Goal: Transaction & Acquisition: Subscribe to service/newsletter

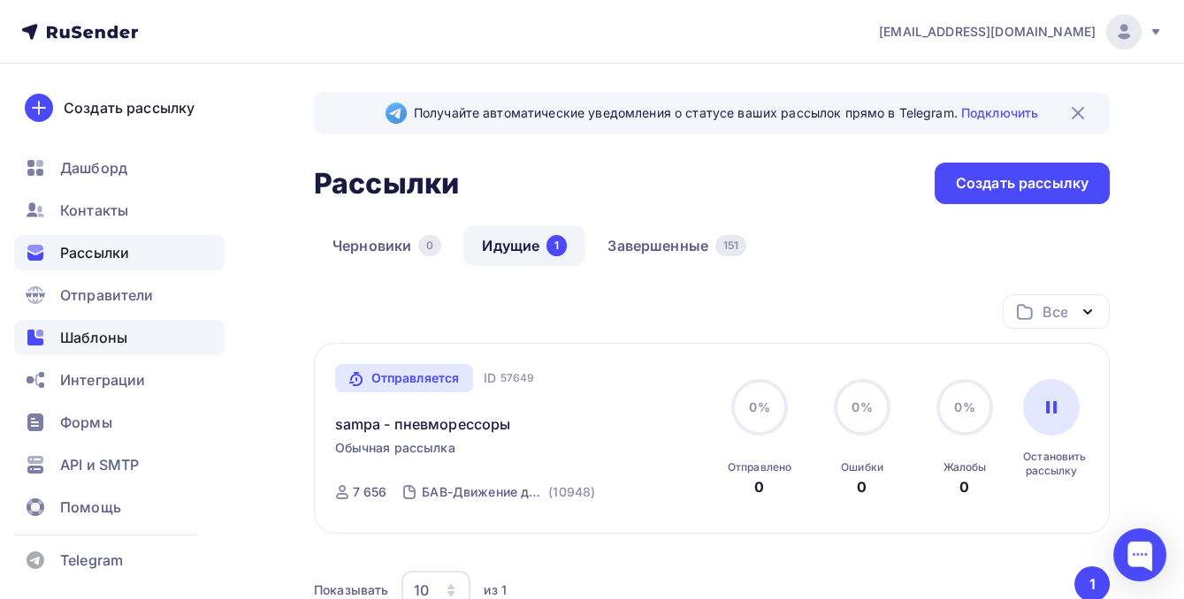
click at [65, 343] on span "Шаблоны" at bounding box center [93, 337] width 67 height 21
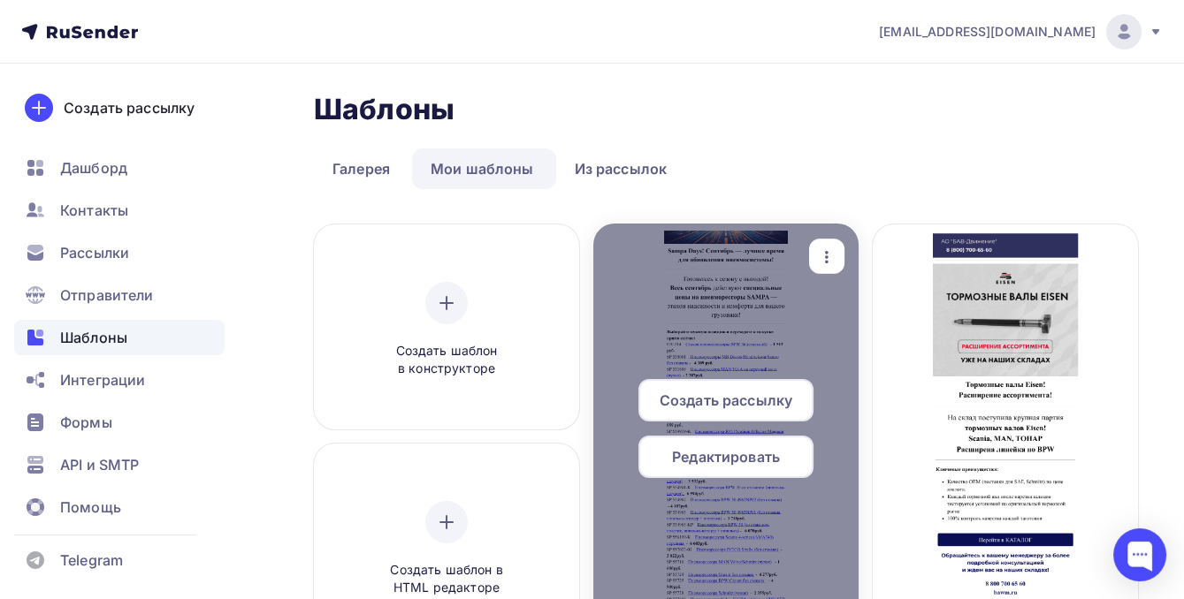
click at [828, 251] on icon "button" at bounding box center [826, 257] width 21 height 21
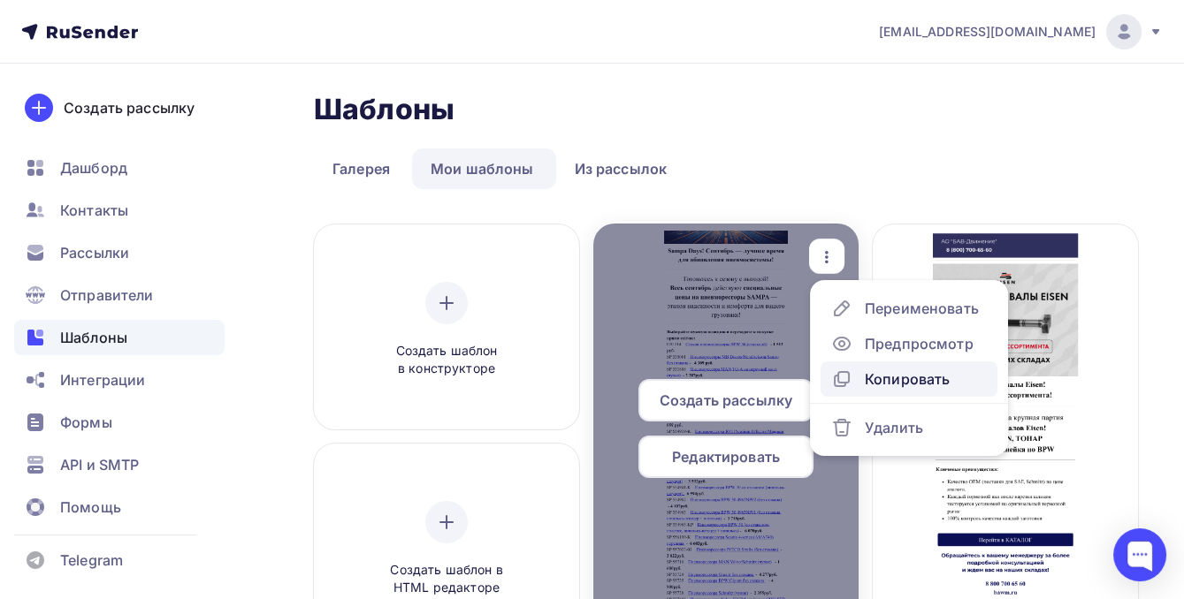
click at [884, 389] on div "Копировать" at bounding box center [907, 379] width 85 height 21
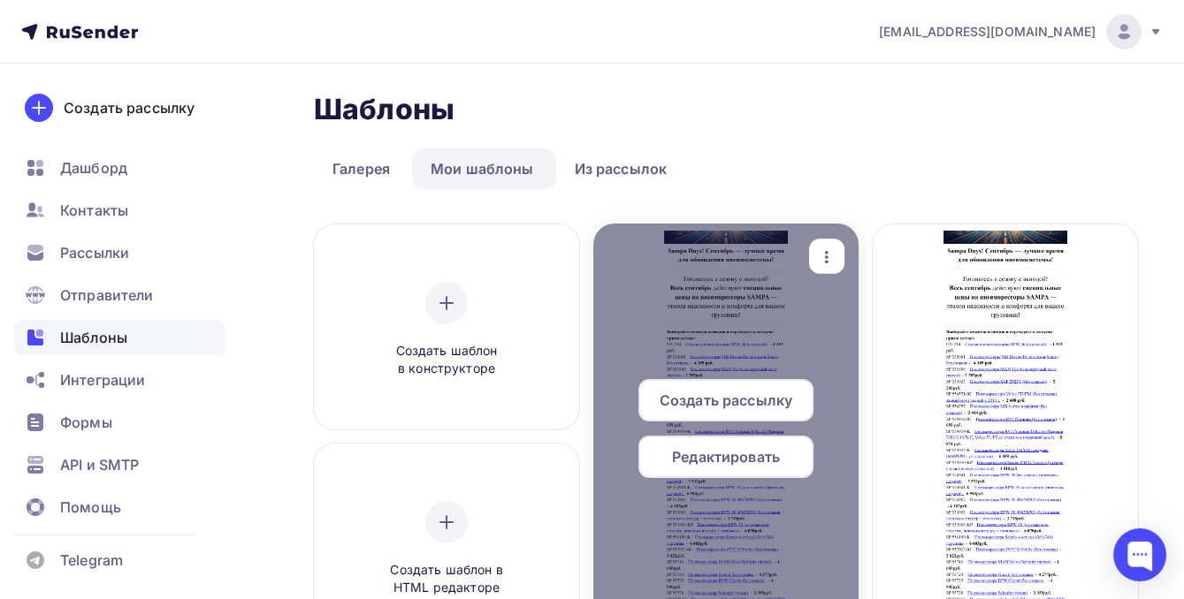
click at [734, 449] on span "Редактировать" at bounding box center [726, 456] width 108 height 21
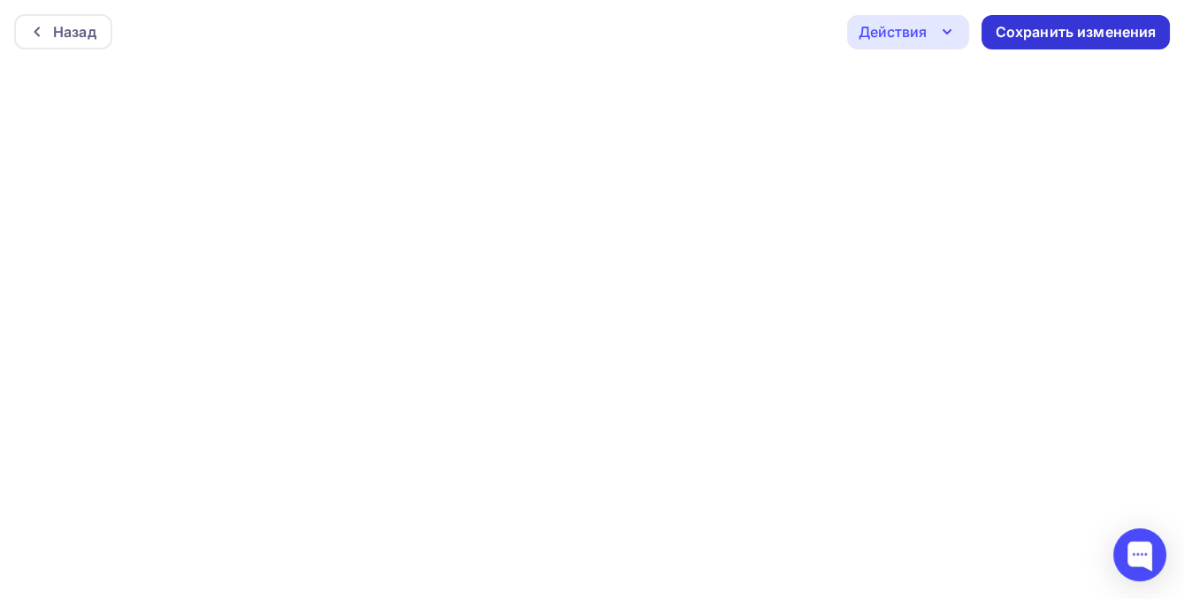
click at [1026, 18] on div "Сохранить изменения" at bounding box center [1075, 32] width 188 height 34
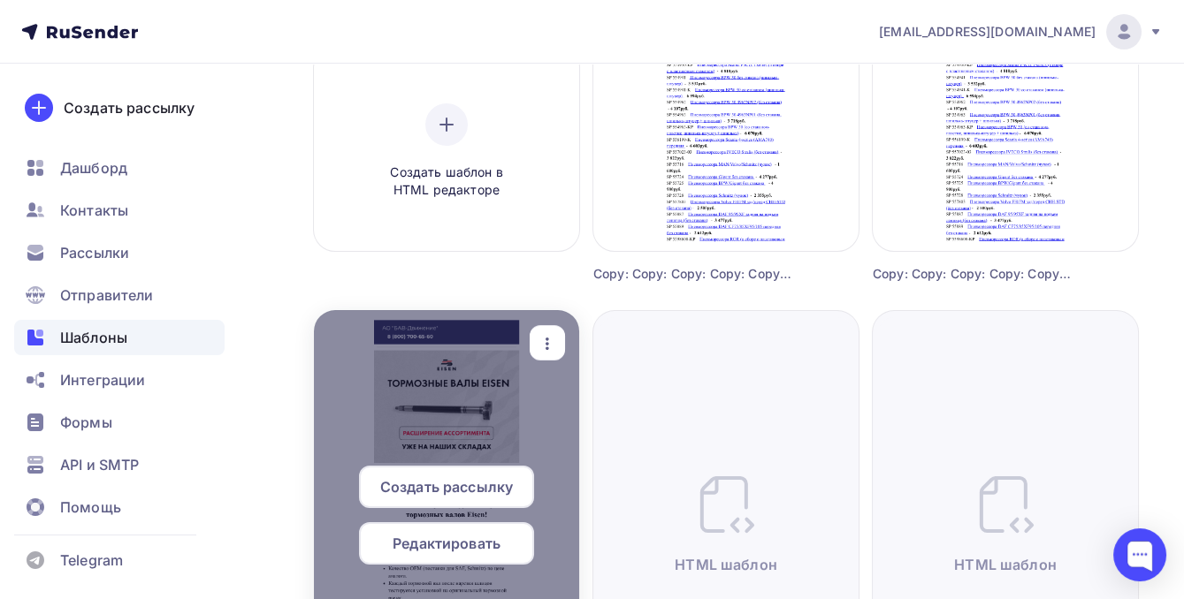
scroll to position [401, 0]
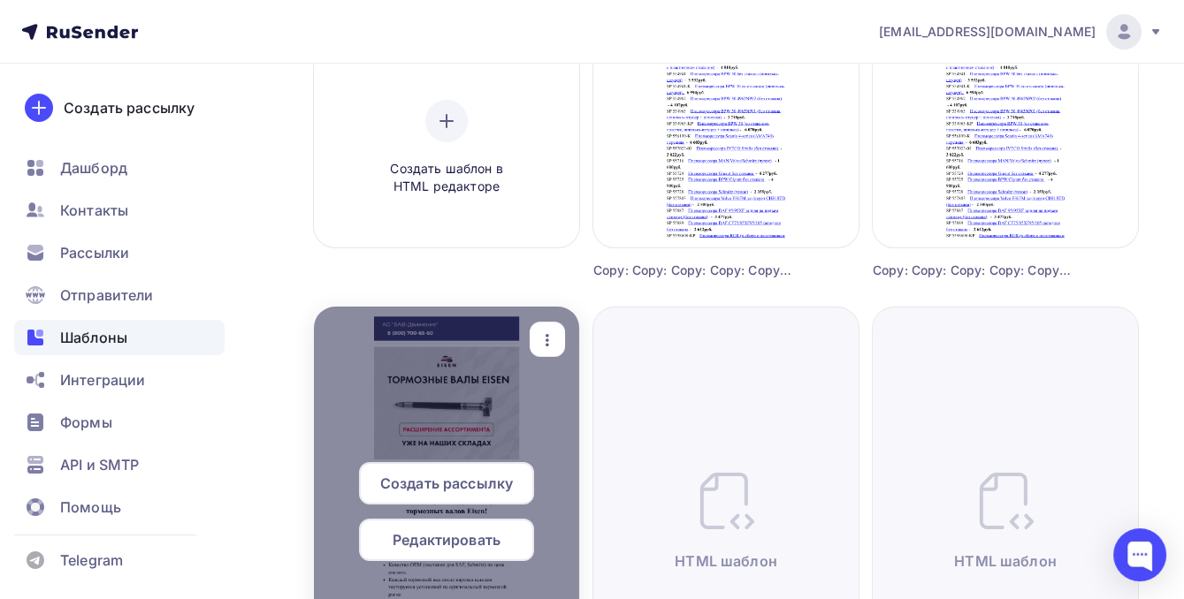
click at [557, 336] on icon "button" at bounding box center [547, 340] width 21 height 21
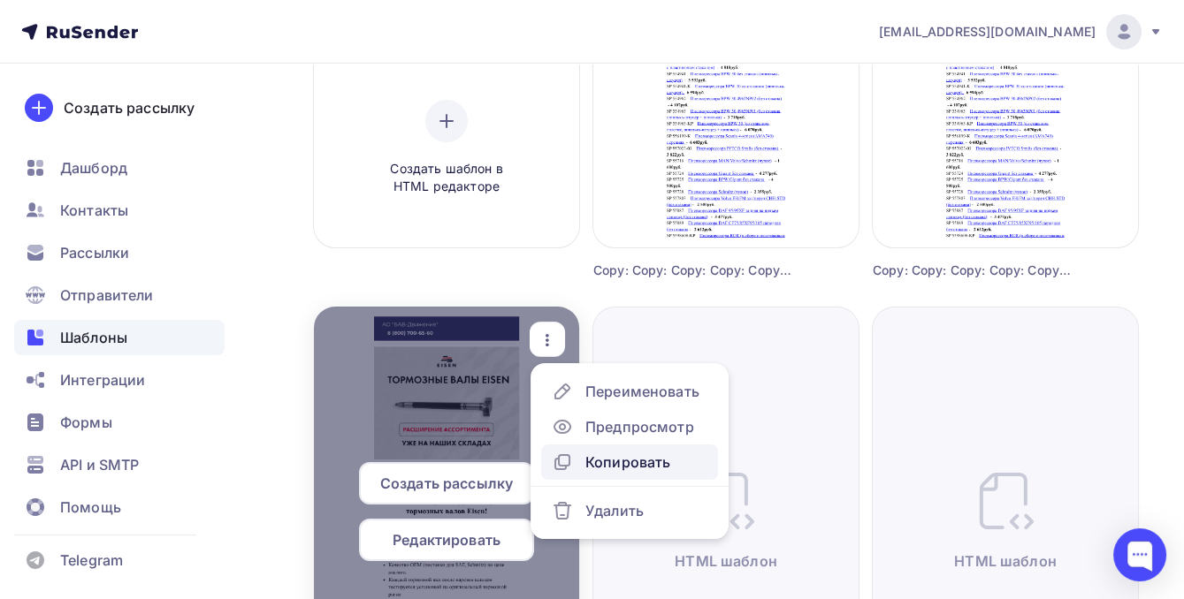
click at [601, 454] on div "Копировать" at bounding box center [627, 462] width 85 height 21
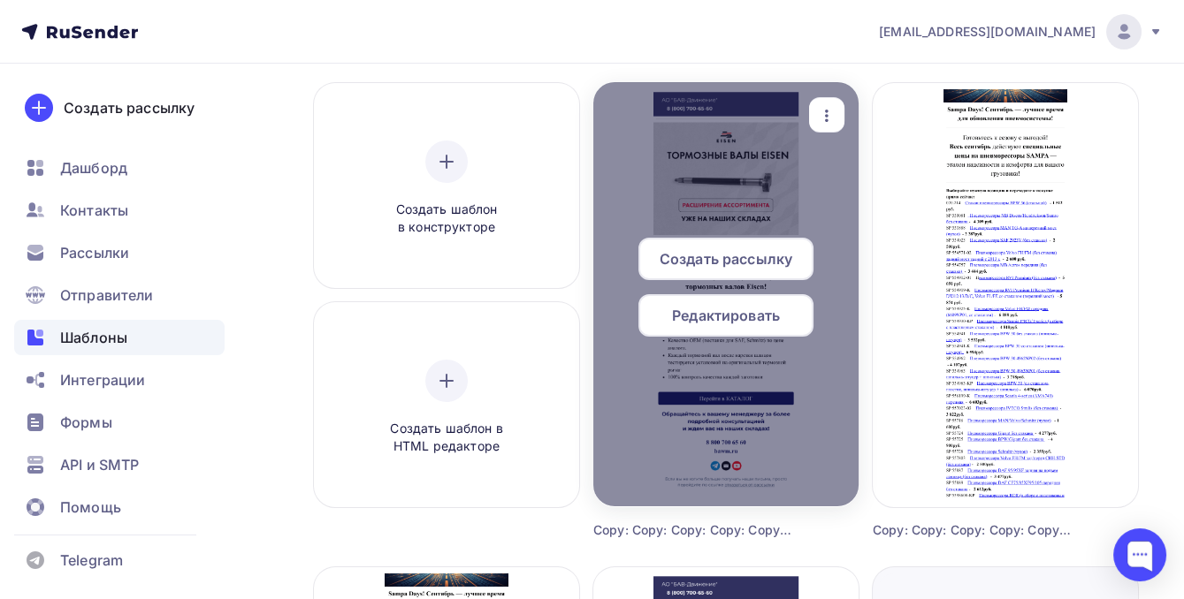
scroll to position [0, 0]
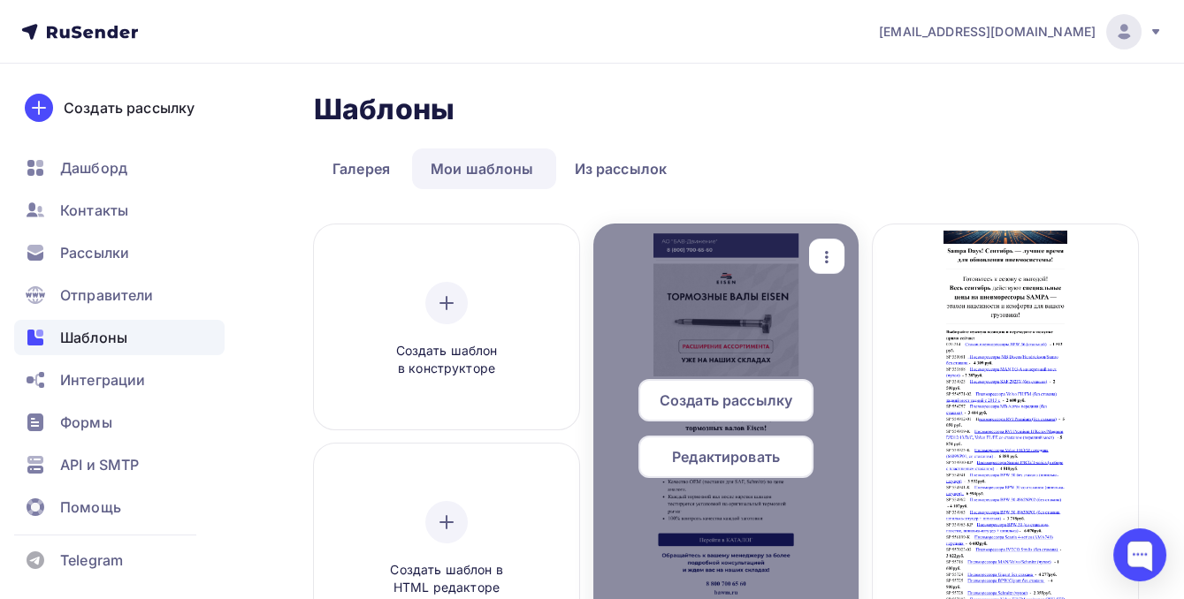
click at [687, 461] on span "Редактировать" at bounding box center [726, 456] width 108 height 21
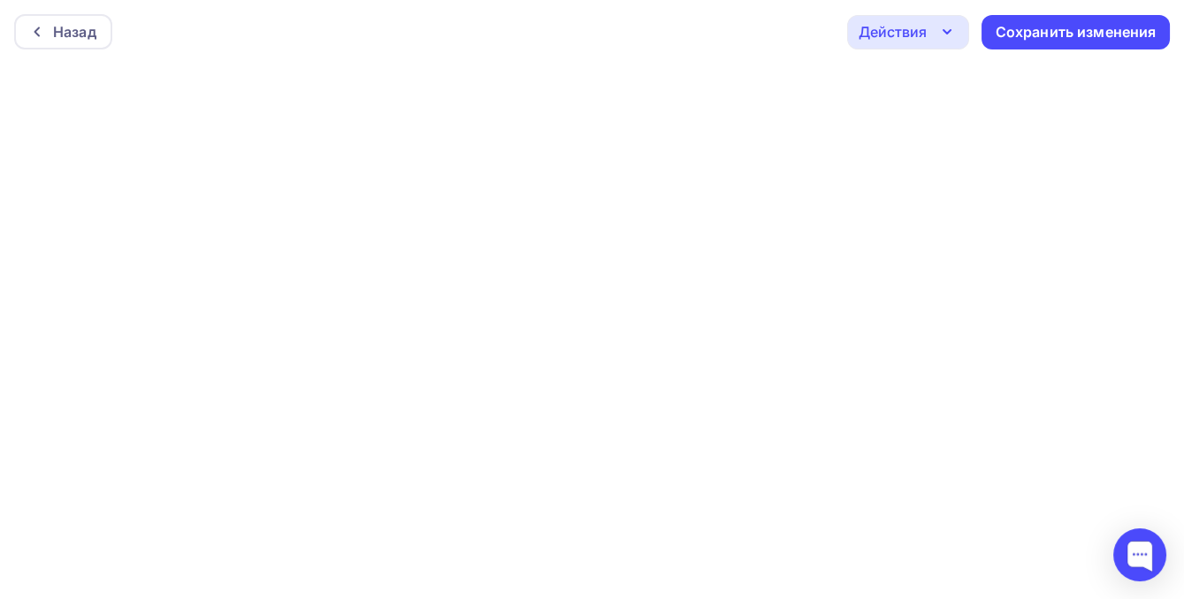
scroll to position [4, 0]
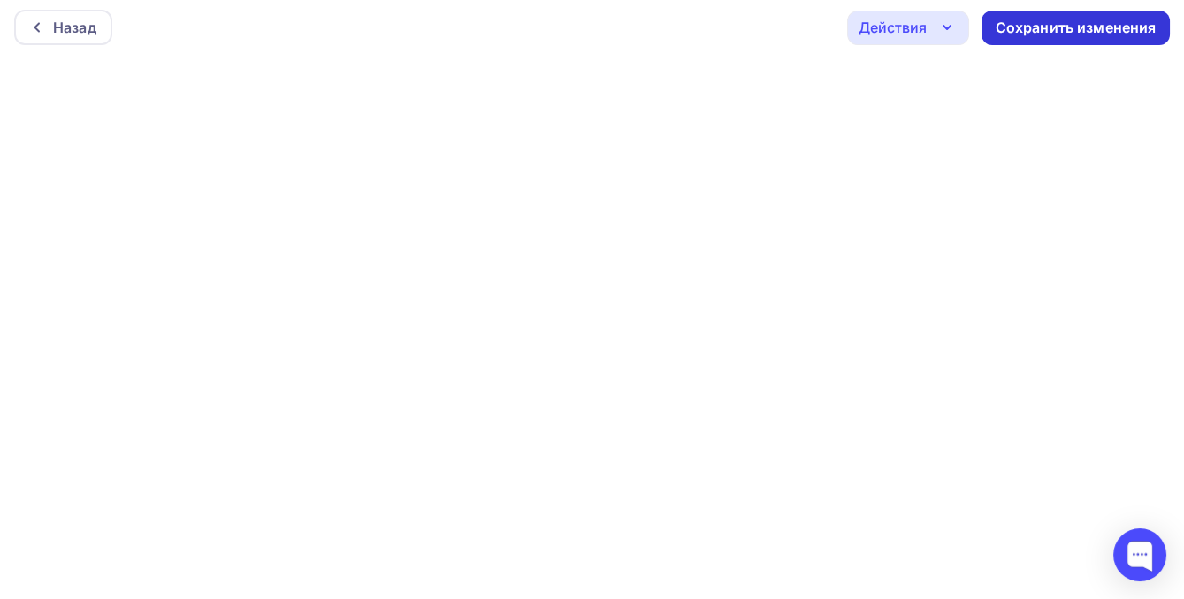
click at [1068, 26] on div "Сохранить изменения" at bounding box center [1076, 28] width 161 height 20
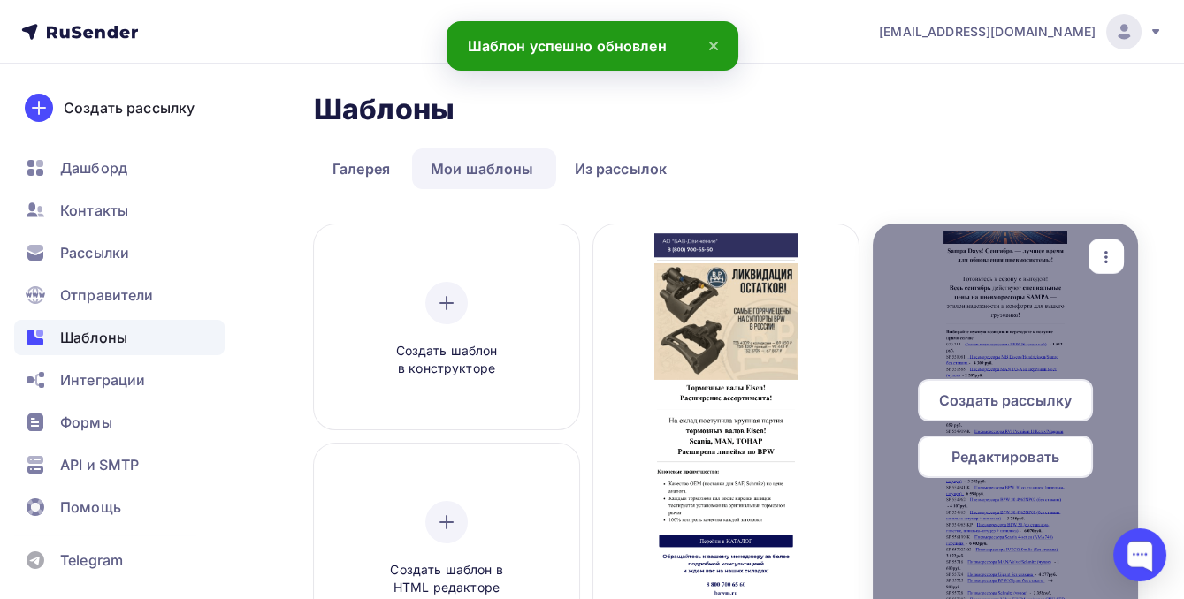
click at [884, 349] on div at bounding box center [1005, 436] width 265 height 424
click at [969, 456] on span "Редактировать" at bounding box center [1005, 456] width 108 height 21
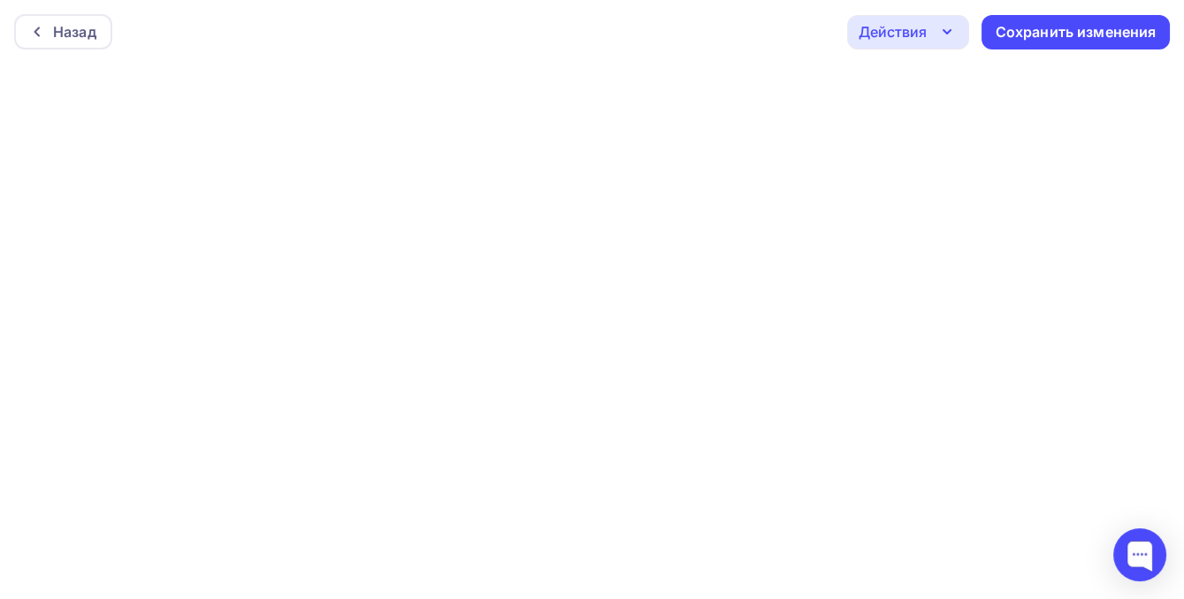
click at [912, 34] on div "Действия" at bounding box center [892, 31] width 68 height 21
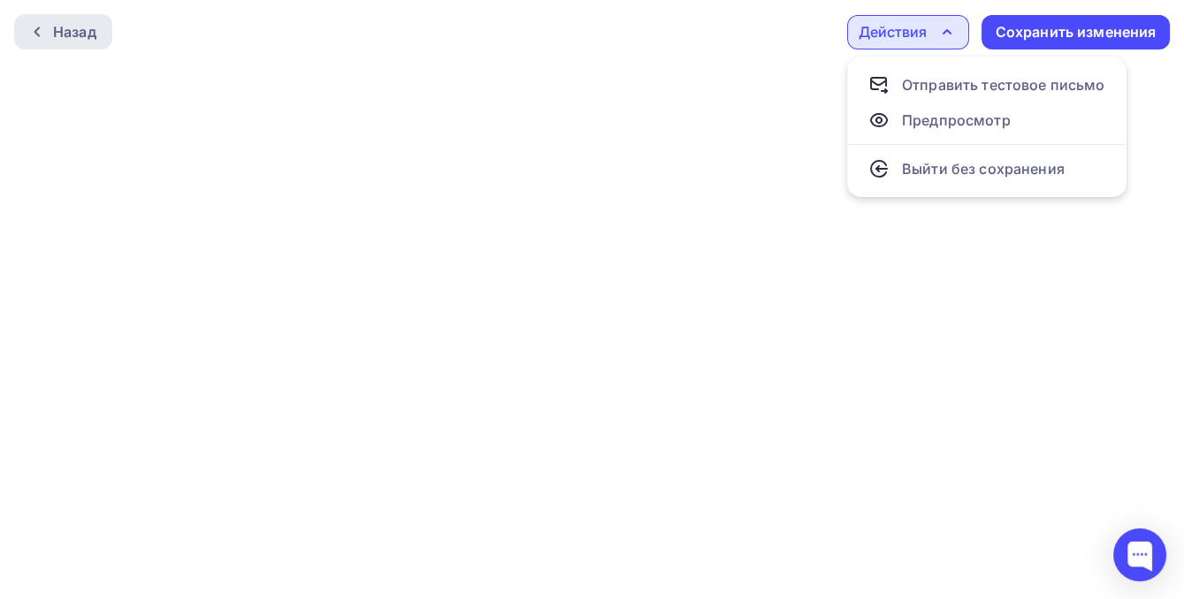
click at [88, 32] on div "Назад" at bounding box center [74, 31] width 43 height 21
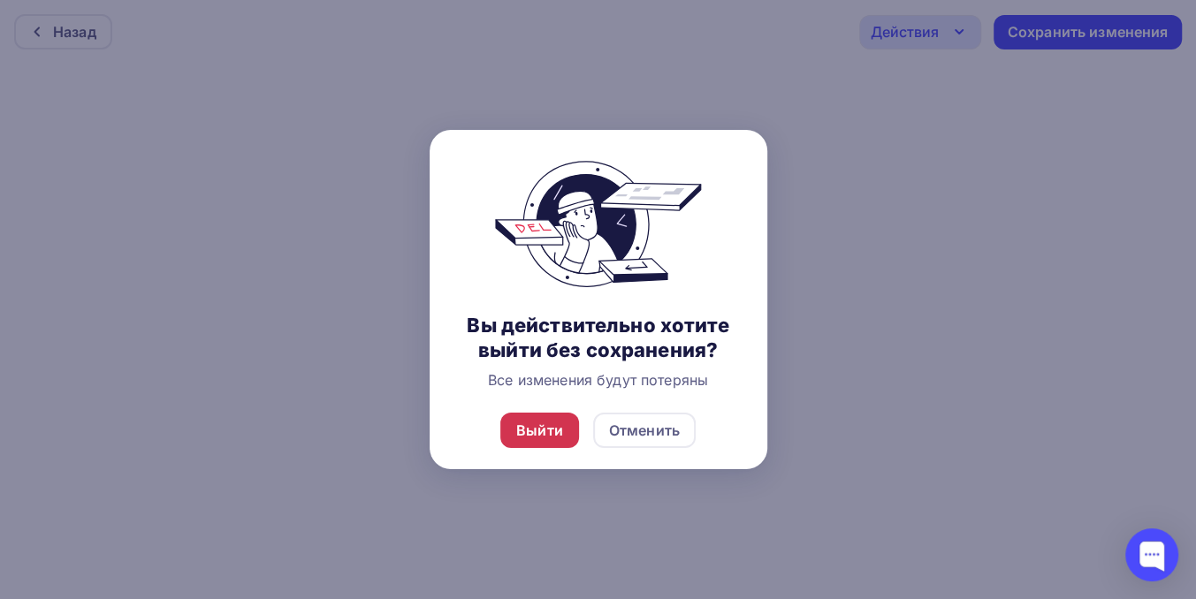
click at [563, 429] on div "Выйти" at bounding box center [539, 430] width 79 height 35
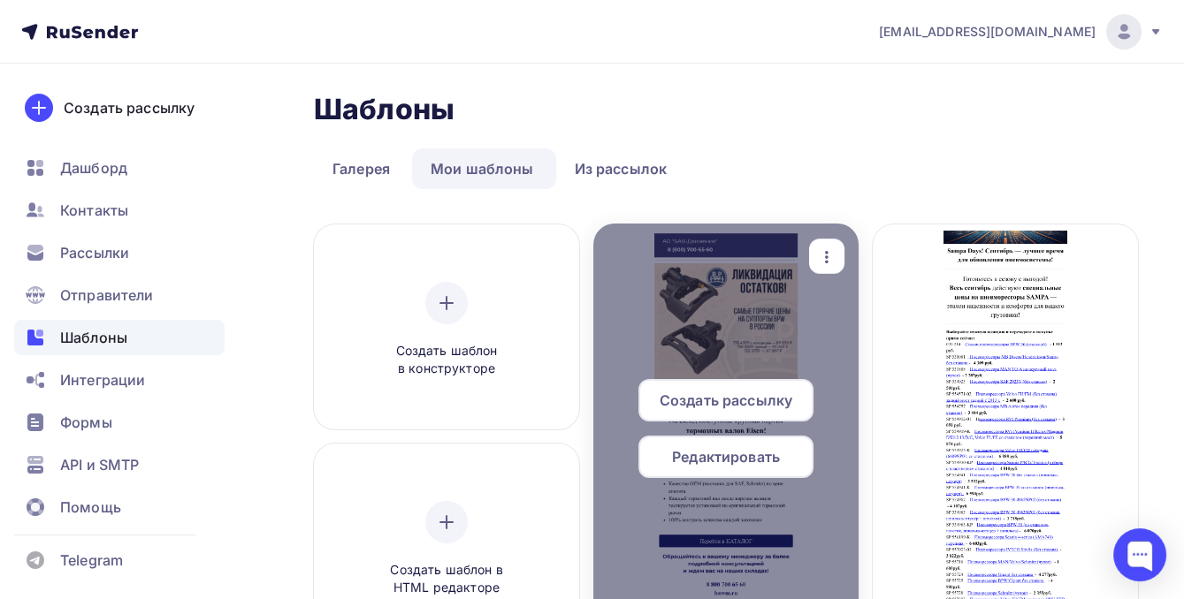
click at [719, 462] on span "Редактировать" at bounding box center [726, 456] width 108 height 21
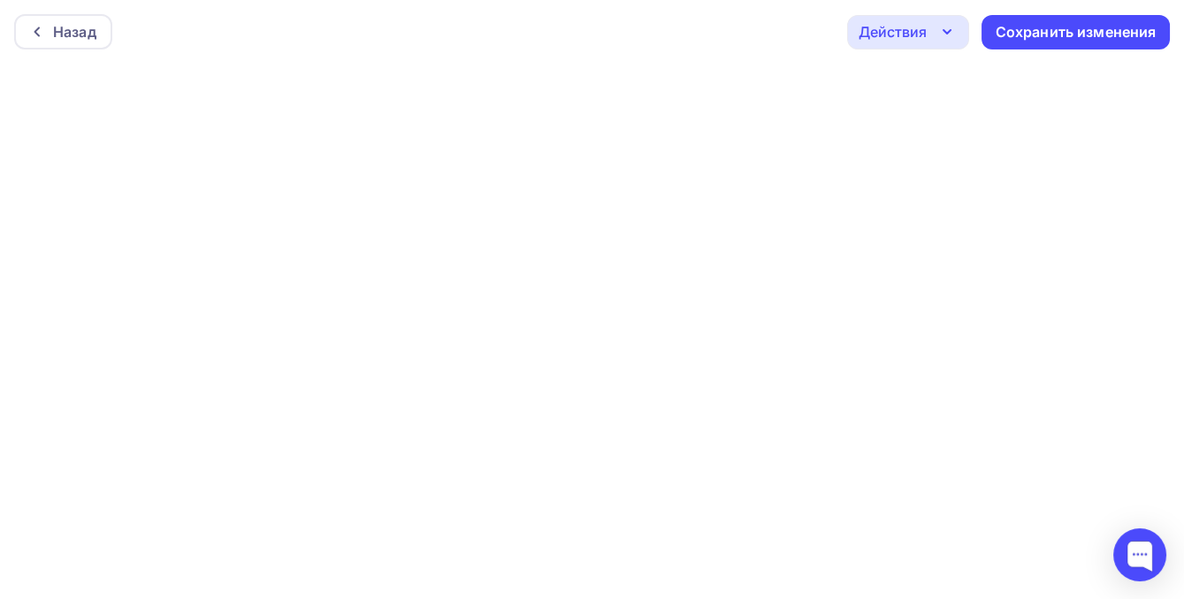
click at [917, 34] on div "Действия" at bounding box center [892, 31] width 68 height 21
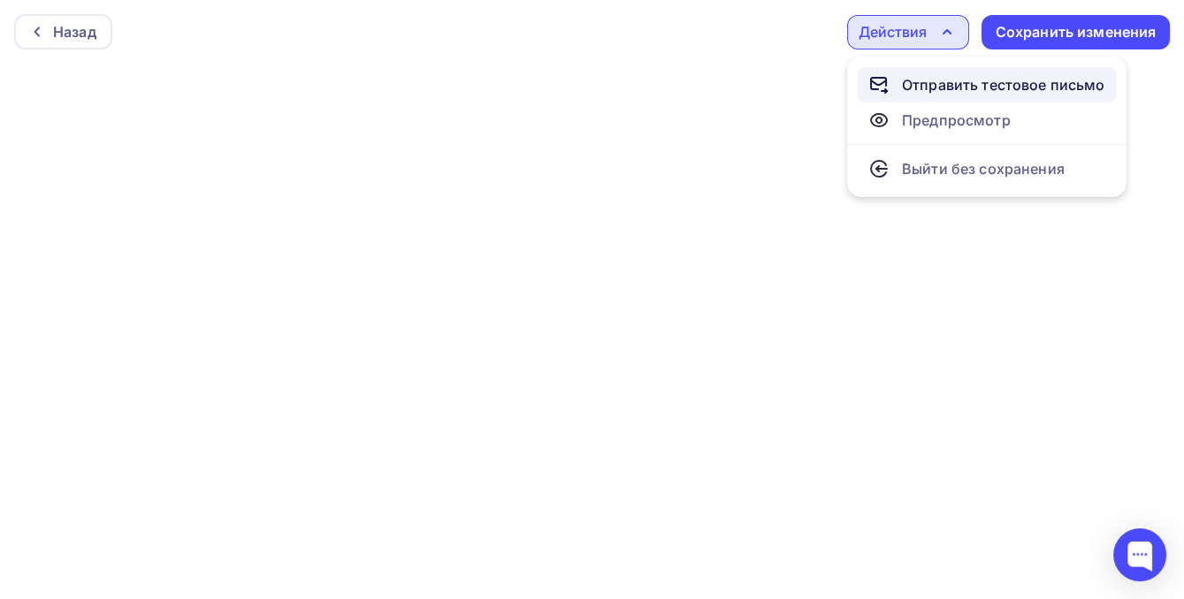
click at [946, 83] on div "Отправить тестовое письмо" at bounding box center [1003, 84] width 203 height 21
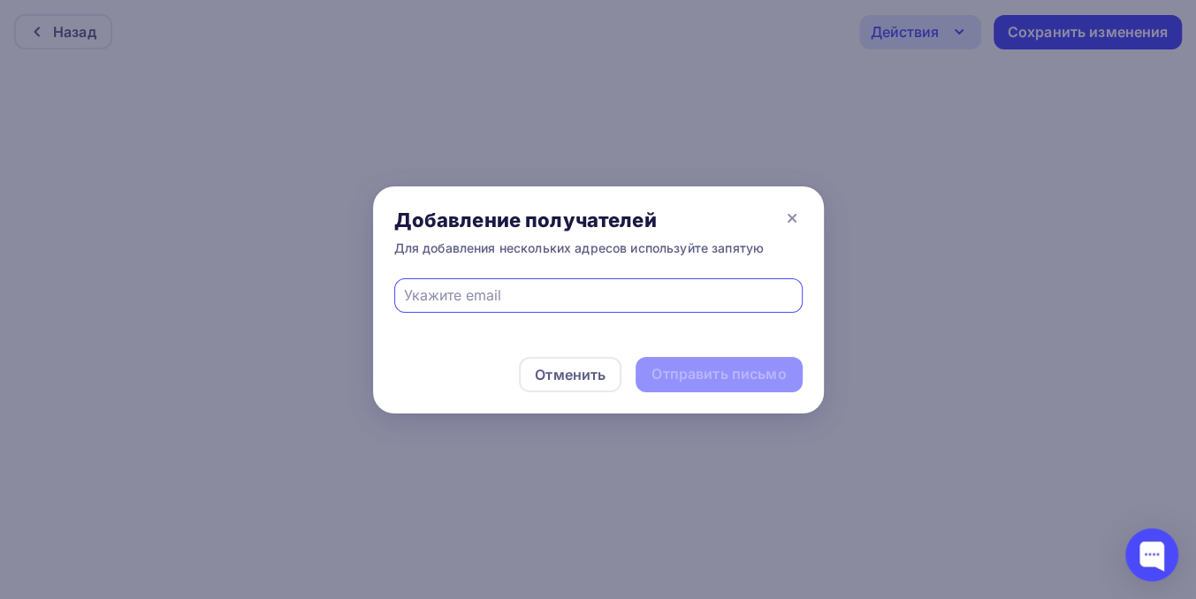
click at [550, 295] on input "text" at bounding box center [598, 295] width 388 height 21
type input "[EMAIL_ADDRESS][DOMAIN_NAME]"
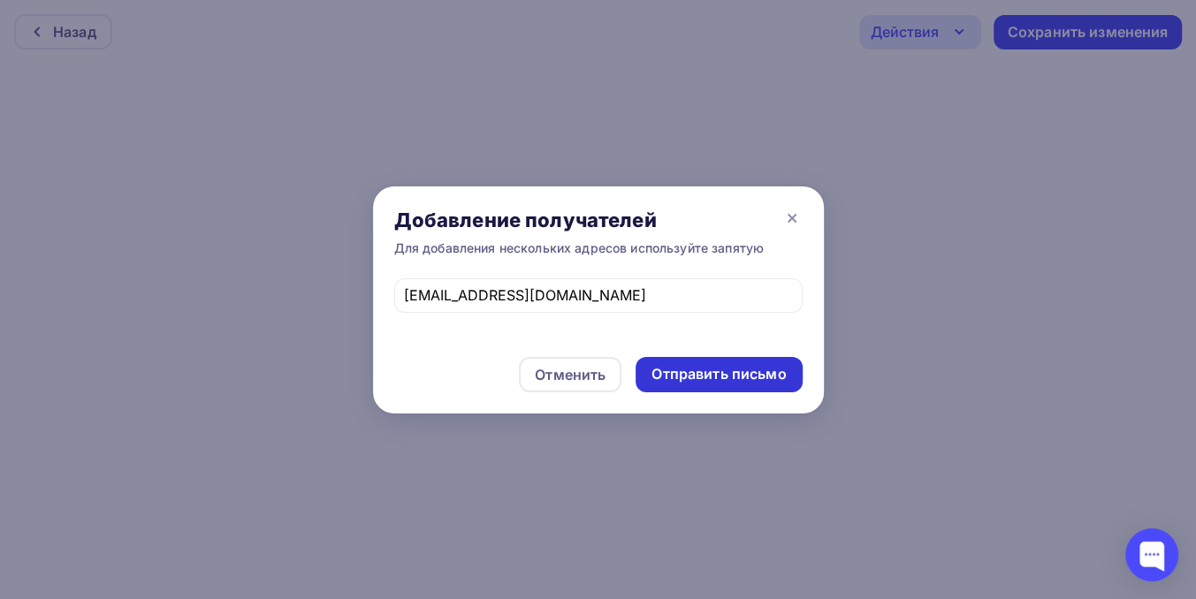
click at [688, 367] on div "Отправить письмо" at bounding box center [719, 374] width 134 height 20
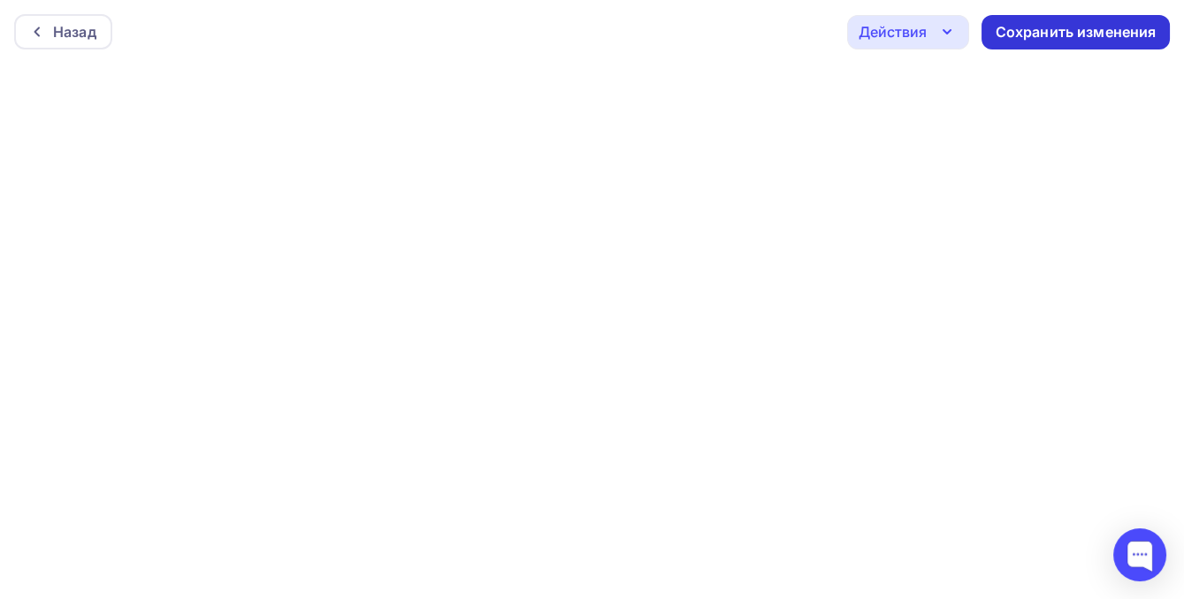
click at [1056, 20] on div "Сохранить изменения" at bounding box center [1075, 32] width 188 height 34
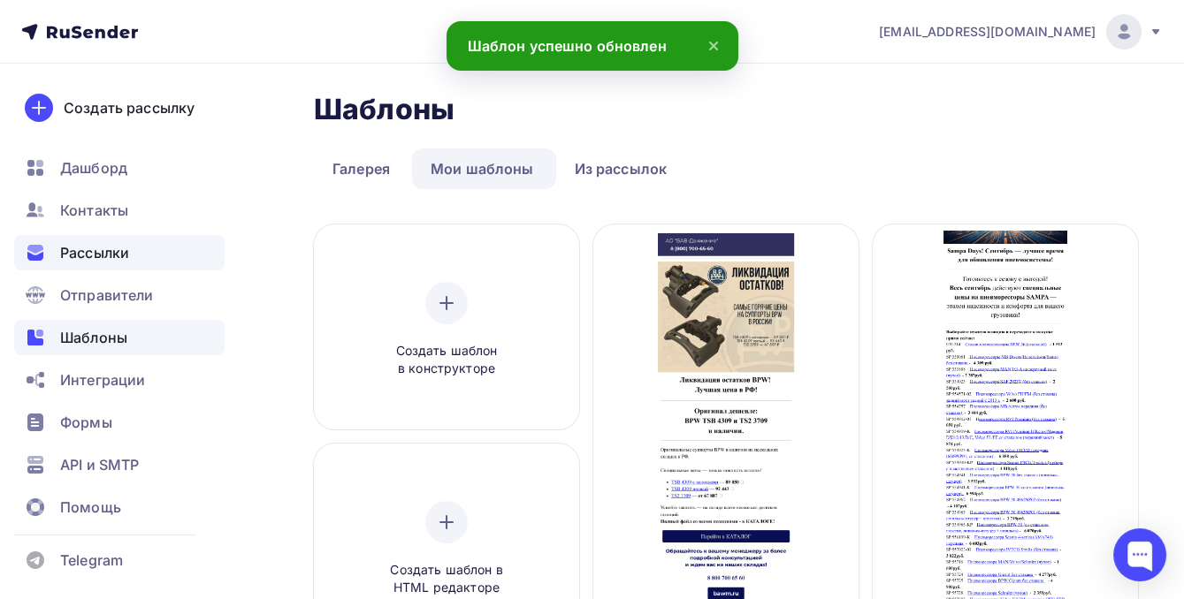
click at [101, 263] on span "Рассылки" at bounding box center [94, 252] width 69 height 21
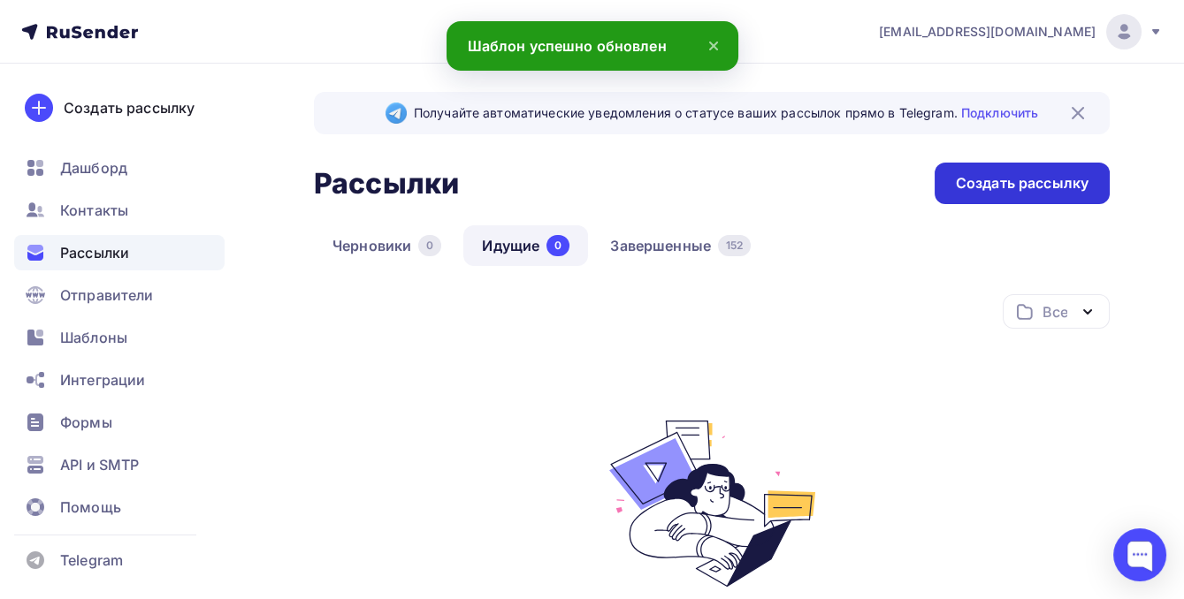
click at [989, 173] on div "Создать рассылку" at bounding box center [1022, 184] width 175 height 42
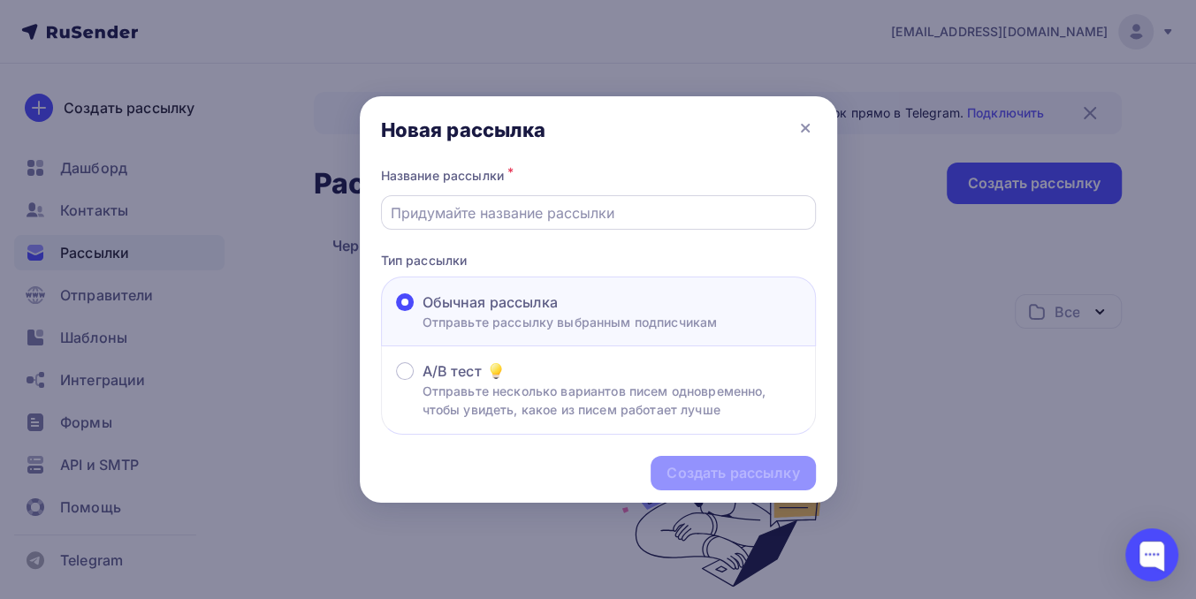
click at [504, 205] on input "text" at bounding box center [598, 212] width 415 height 21
paste input "Ликвидация остатков BPW! Лучшая цена в [GEOGRAPHIC_DATA]"
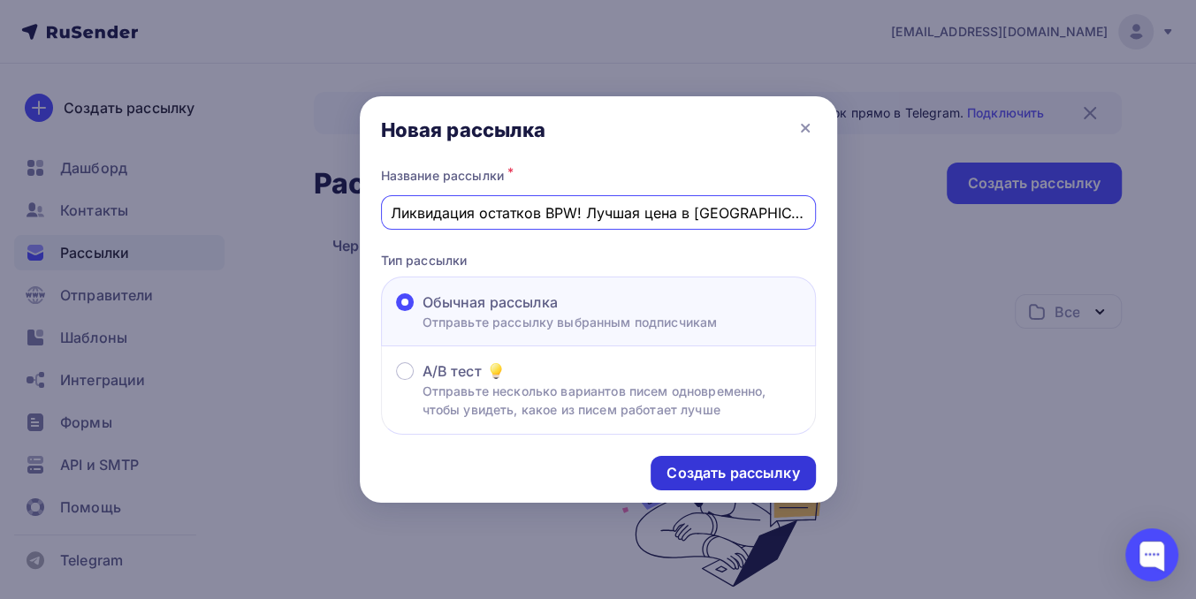
type input "Ликвидация остатков BPW! Лучшая цена в [GEOGRAPHIC_DATA]"
click at [716, 472] on div "Создать рассылку" at bounding box center [733, 473] width 133 height 20
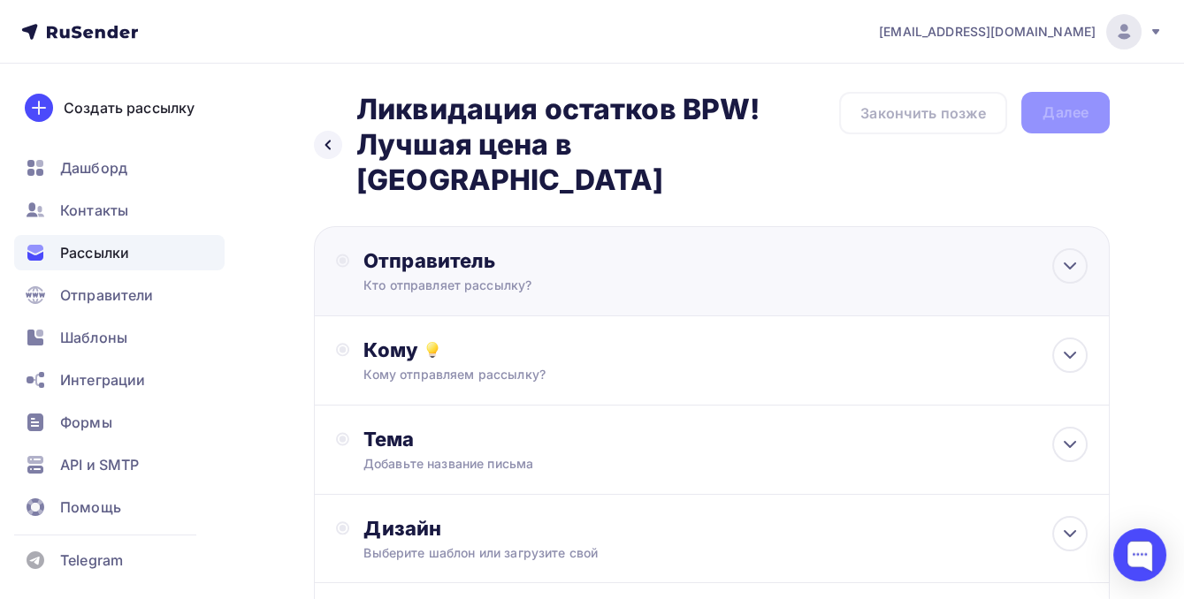
click at [565, 277] on div "Кто отправляет рассылку?" at bounding box center [535, 286] width 345 height 18
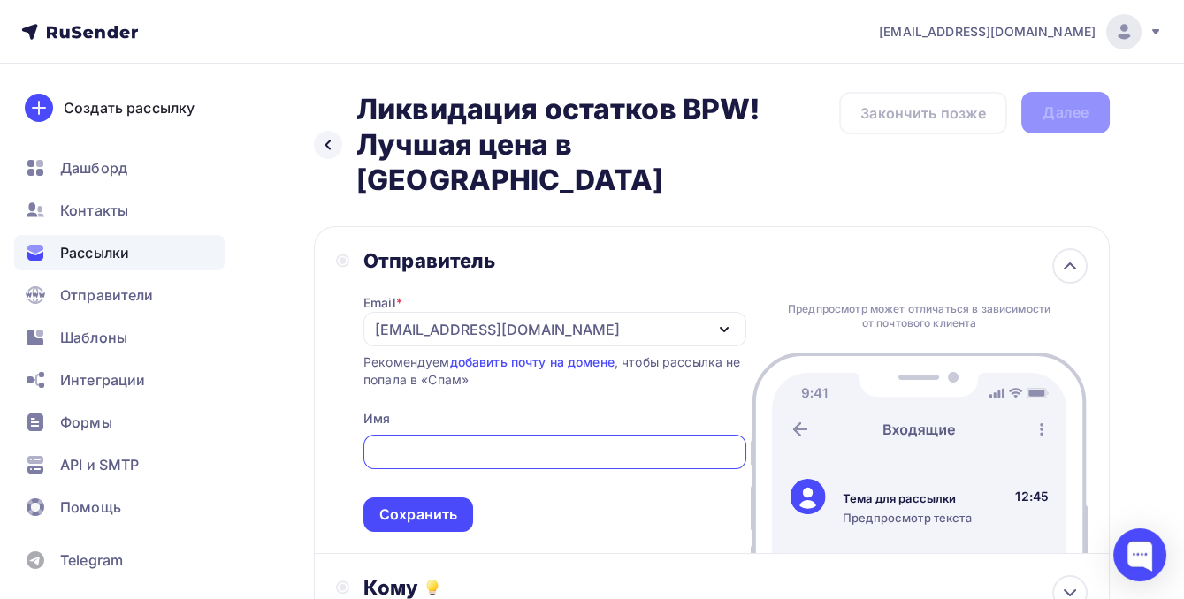
click at [469, 319] on div "[EMAIL_ADDRESS][DOMAIN_NAME]" at bounding box center [497, 329] width 245 height 21
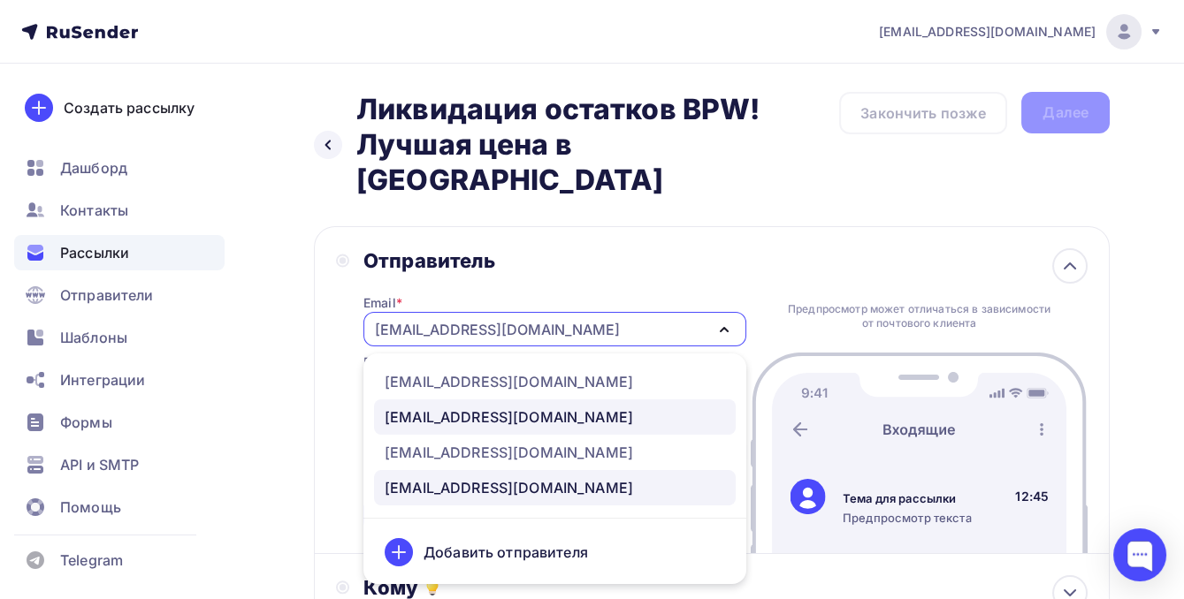
click at [444, 407] on div "[EMAIL_ADDRESS][DOMAIN_NAME]" at bounding box center [509, 417] width 248 height 21
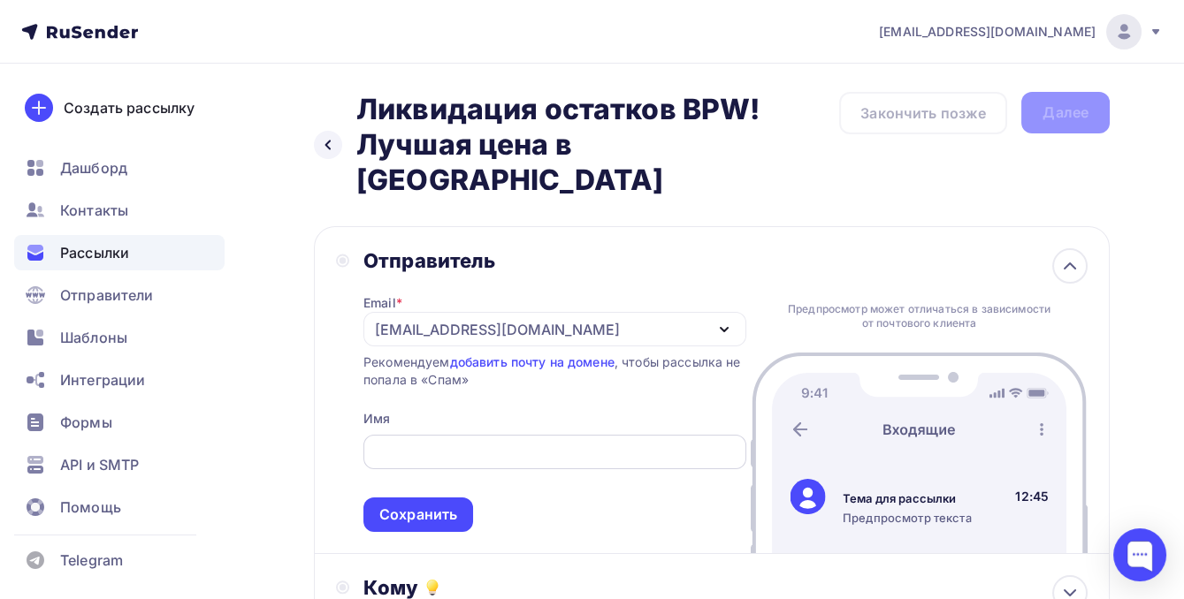
click at [430, 442] on input "text" at bounding box center [554, 452] width 362 height 21
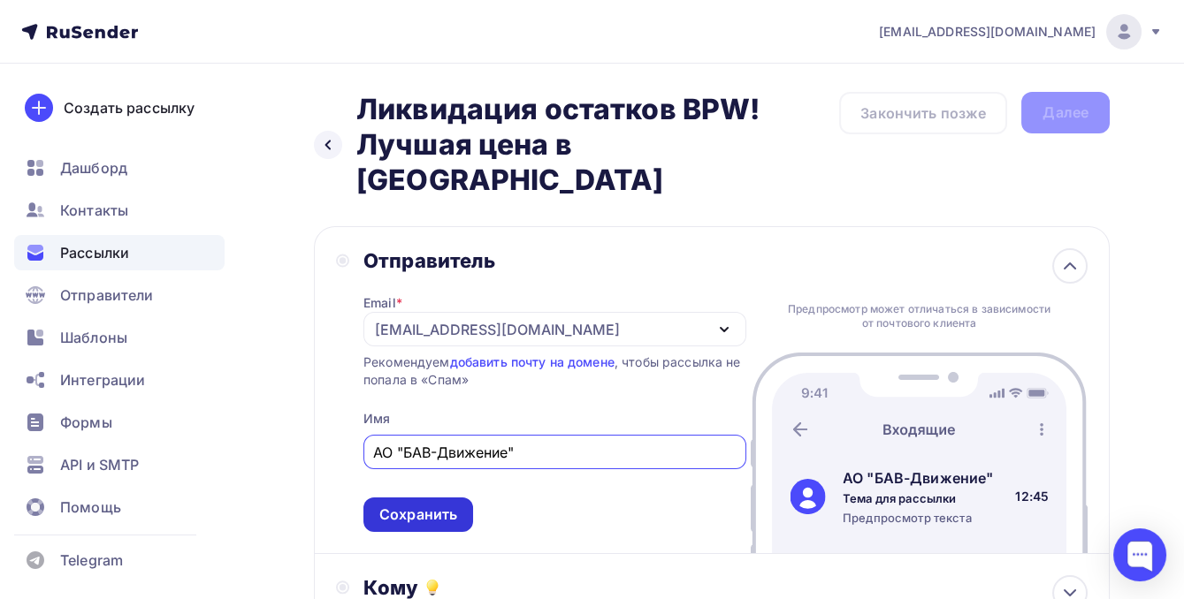
type input "АО "БАВ-Движение""
click at [431, 505] on div "Сохранить" at bounding box center [418, 515] width 78 height 20
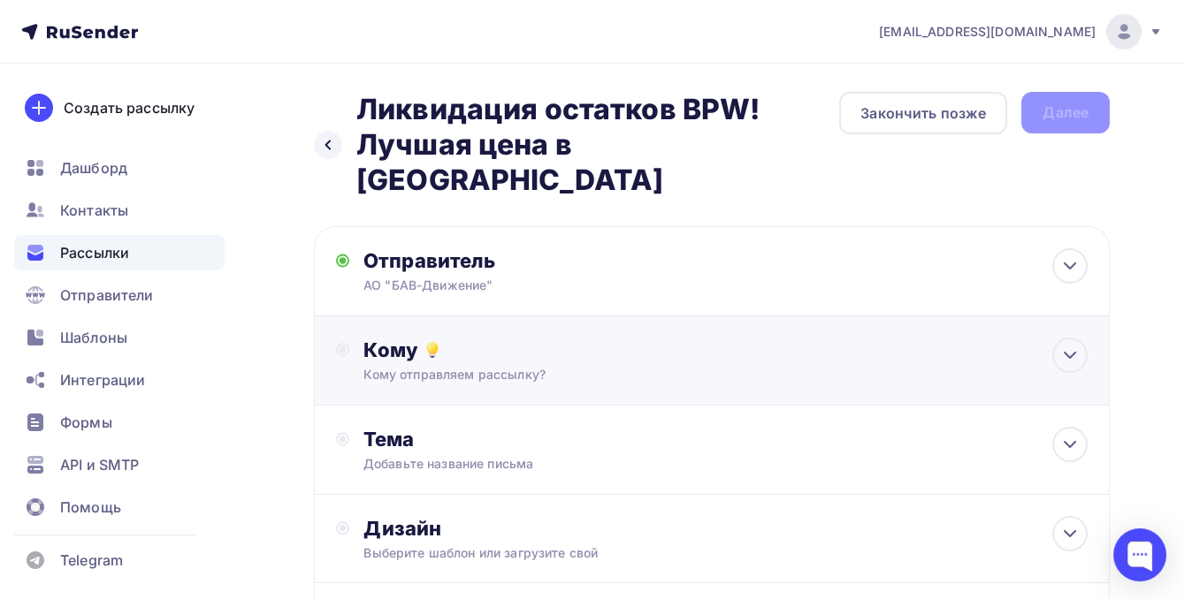
click at [477, 338] on div "Кому" at bounding box center [725, 350] width 724 height 25
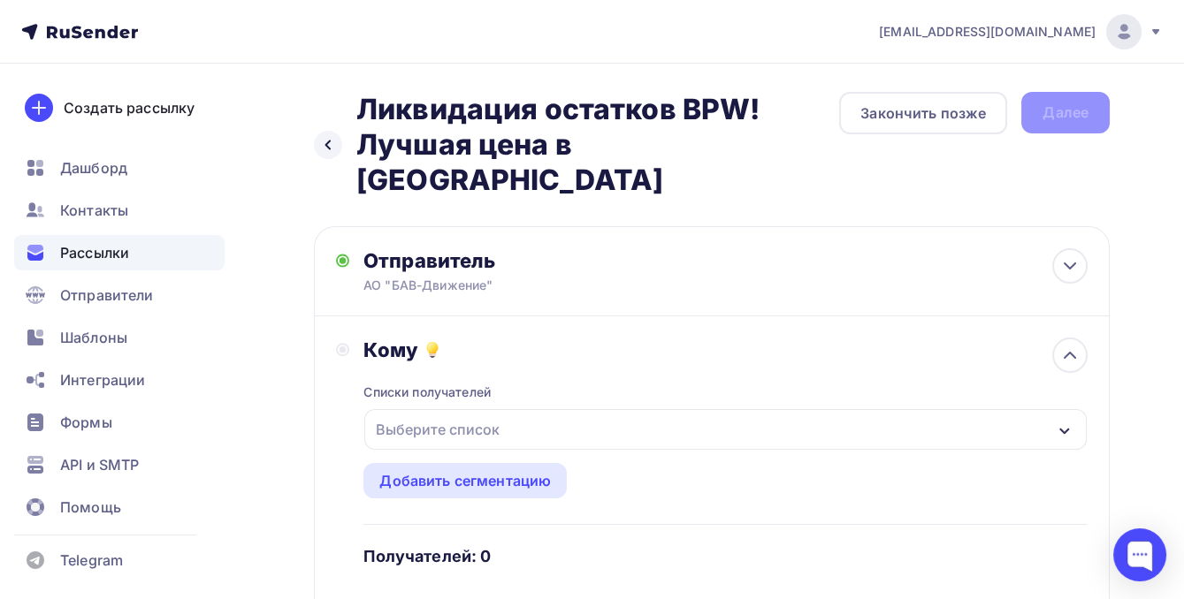
click at [466, 414] on div "Выберите список" at bounding box center [438, 430] width 138 height 32
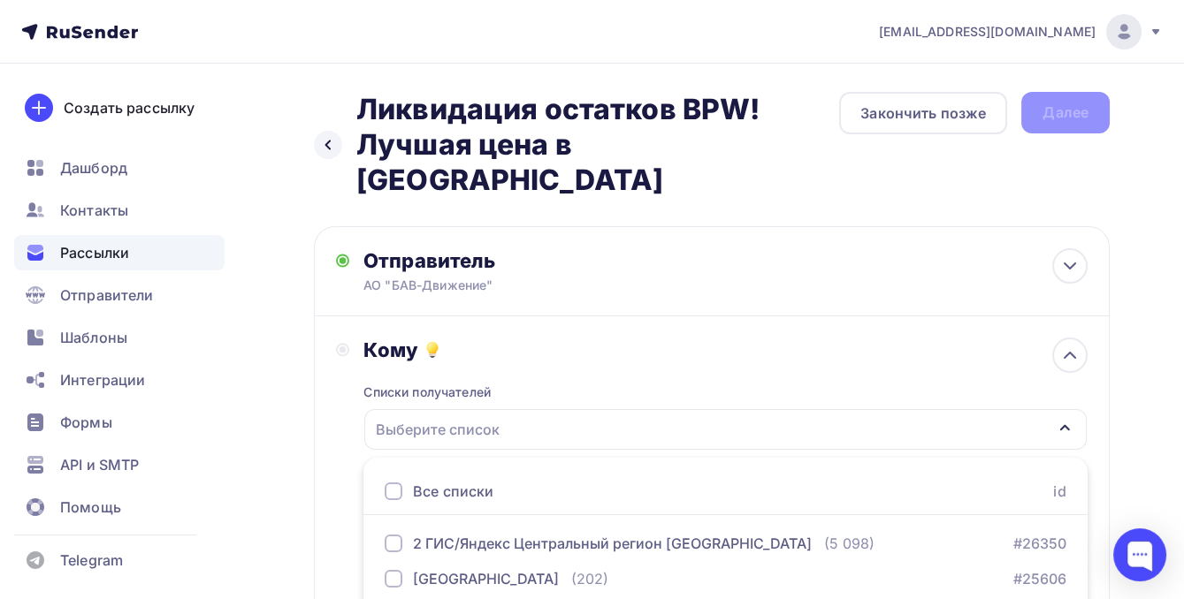
scroll to position [280, 0]
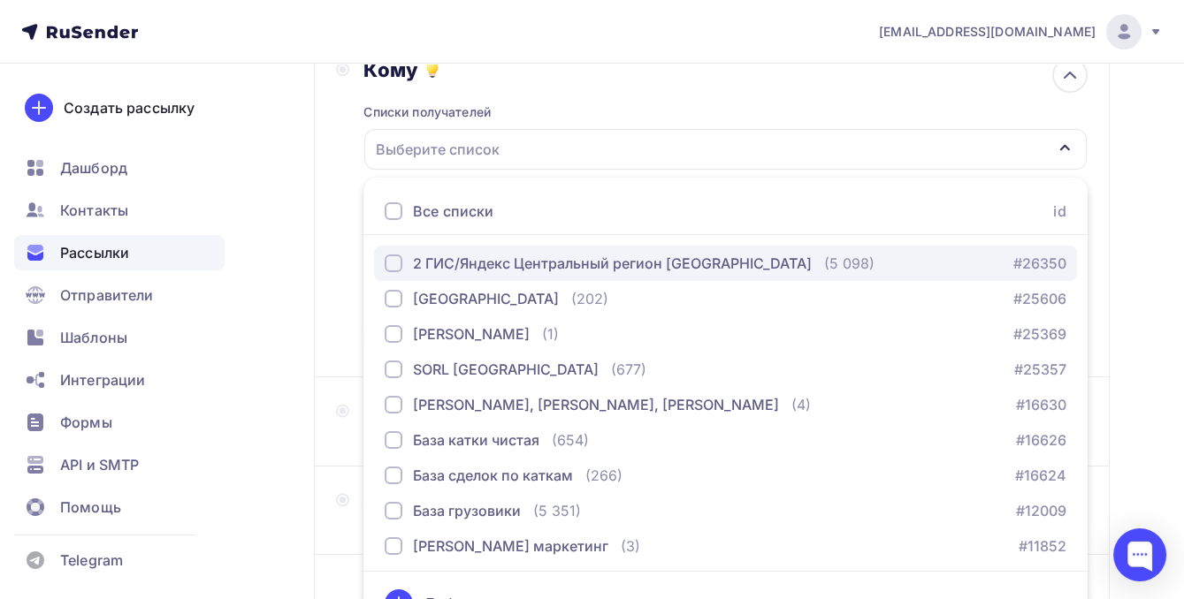
click at [398, 255] on div "button" at bounding box center [394, 264] width 18 height 18
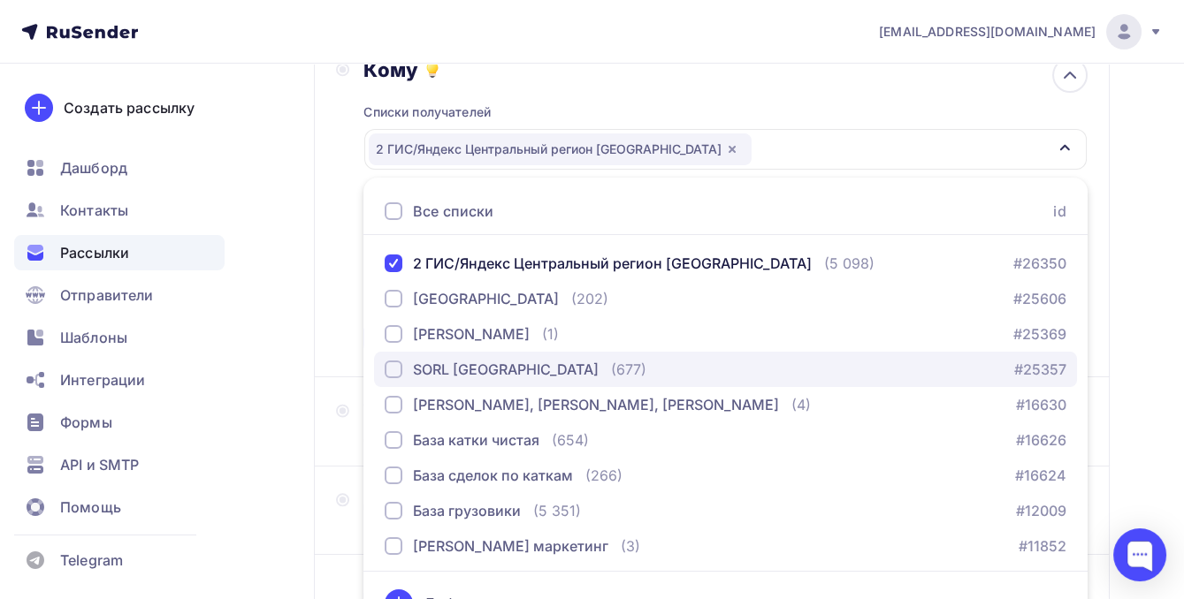
drag, startPoint x: 393, startPoint y: 333, endPoint x: 399, endPoint y: 346, distance: 13.5
click at [393, 361] on div "button" at bounding box center [394, 370] width 18 height 18
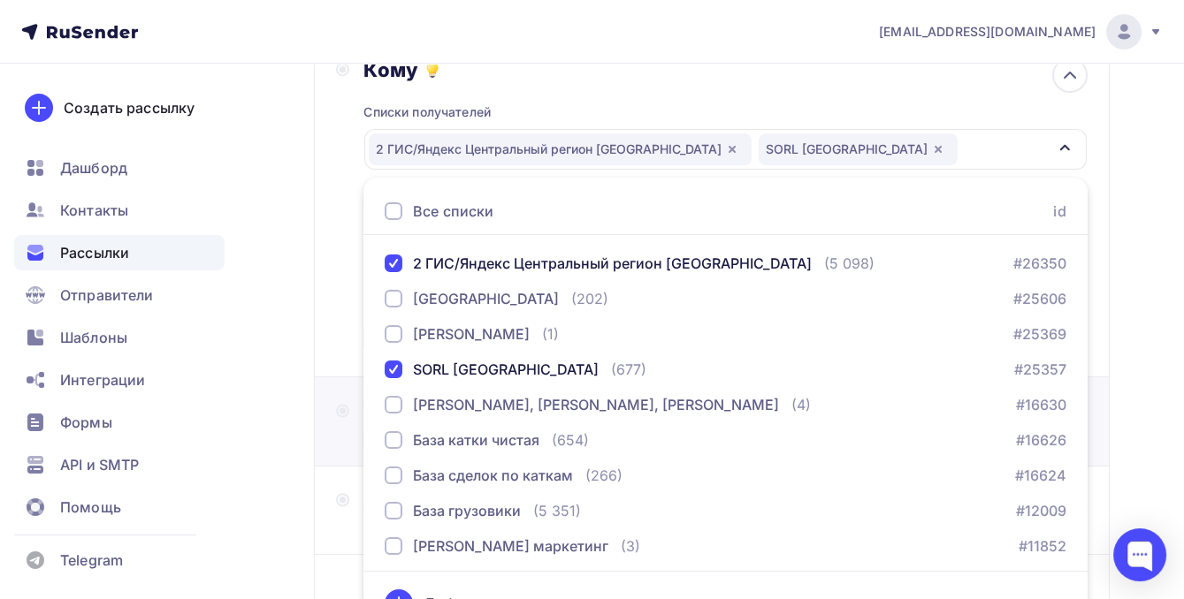
click at [335, 420] on div "Тема Добавьте название письма Тема * Рекомендуем использовать не более 150 симв…" at bounding box center [712, 422] width 796 height 89
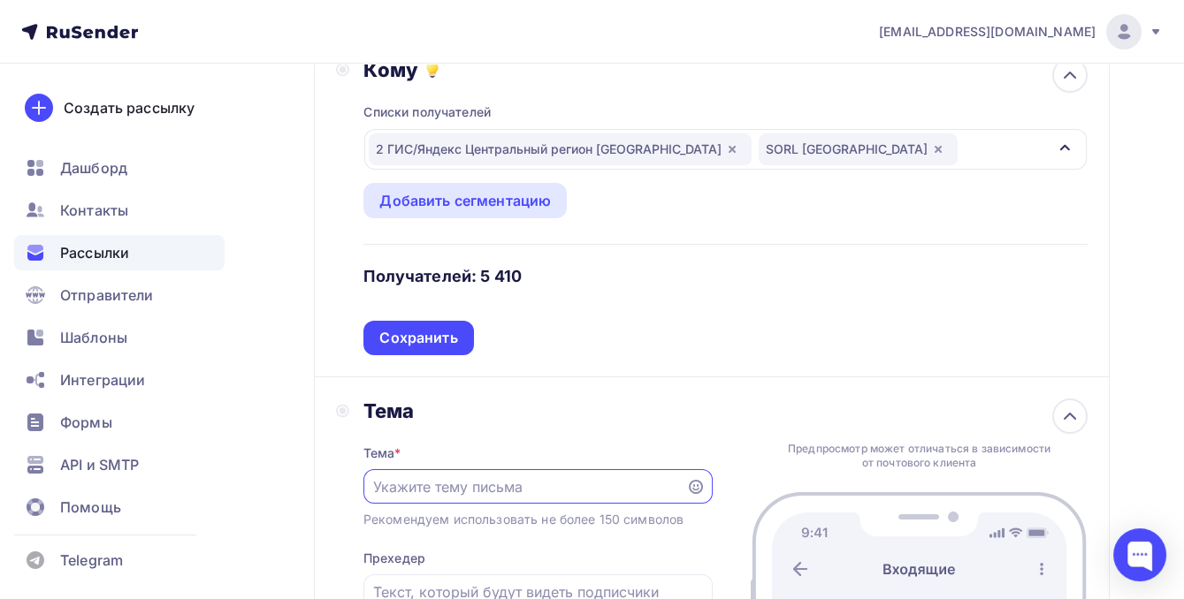
scroll to position [0, 0]
click at [407, 321] on div "Сохранить" at bounding box center [418, 338] width 110 height 34
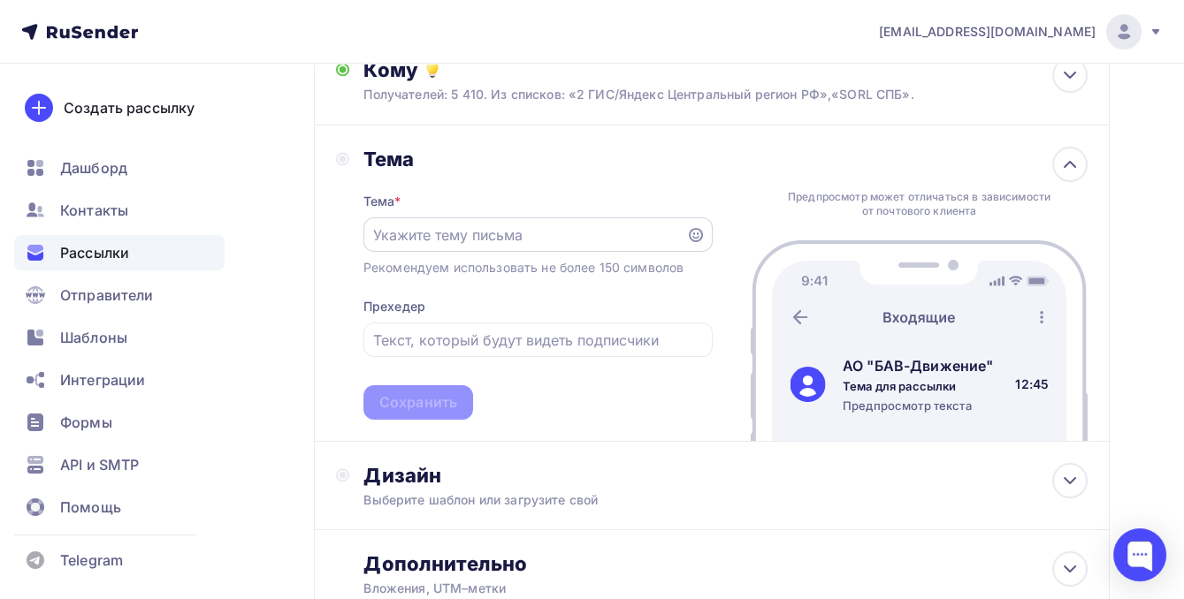
click at [408, 225] on input "text" at bounding box center [524, 235] width 302 height 21
paste input "Ликвидация остатков BPW! Лучшая цена в [GEOGRAPHIC_DATA]"
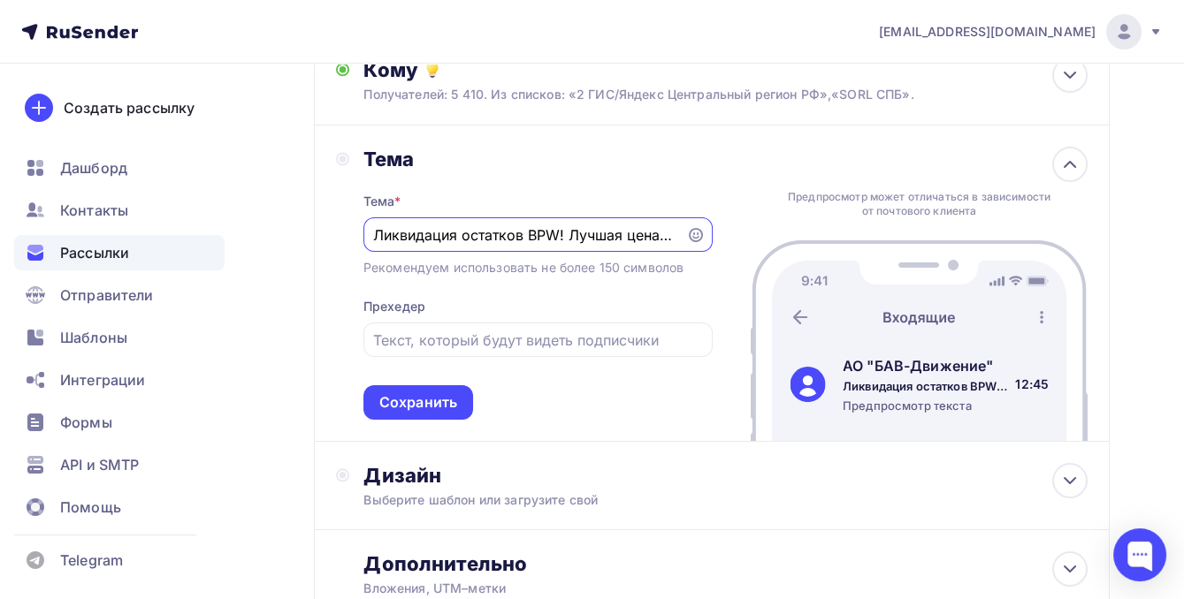
scroll to position [0, 20]
type input "Ликвидация остатков BPW! Лучшая цена в [GEOGRAPHIC_DATA]"
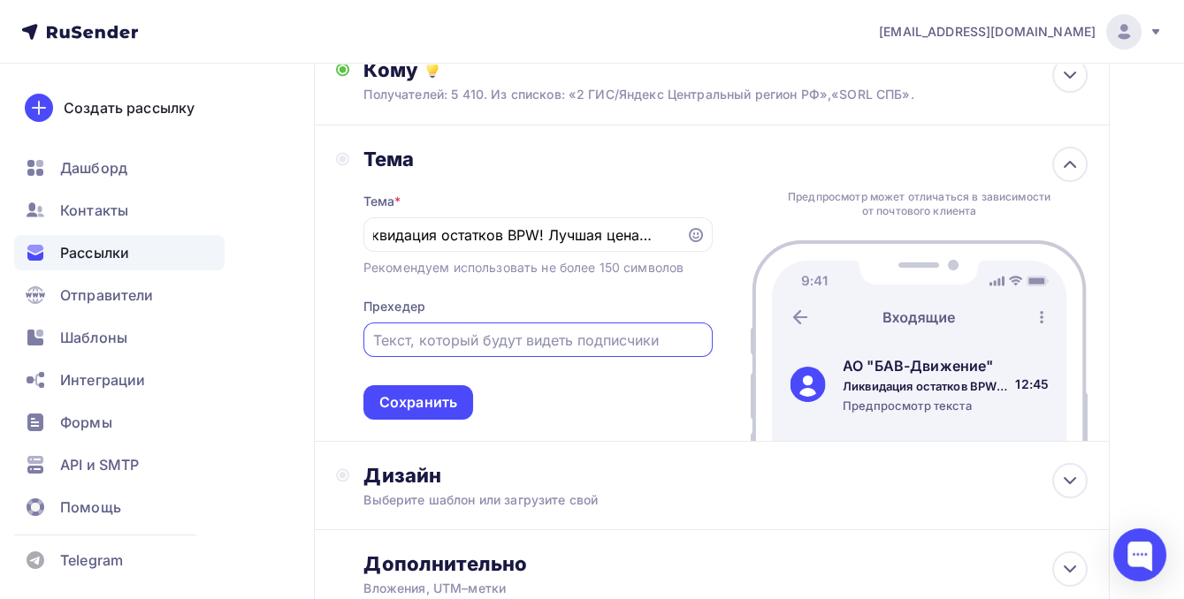
click at [398, 330] on input "text" at bounding box center [537, 340] width 329 height 21
paste input "Оригинал дешевле: BPW TSB 4309 и TS2 3709 в наличии."
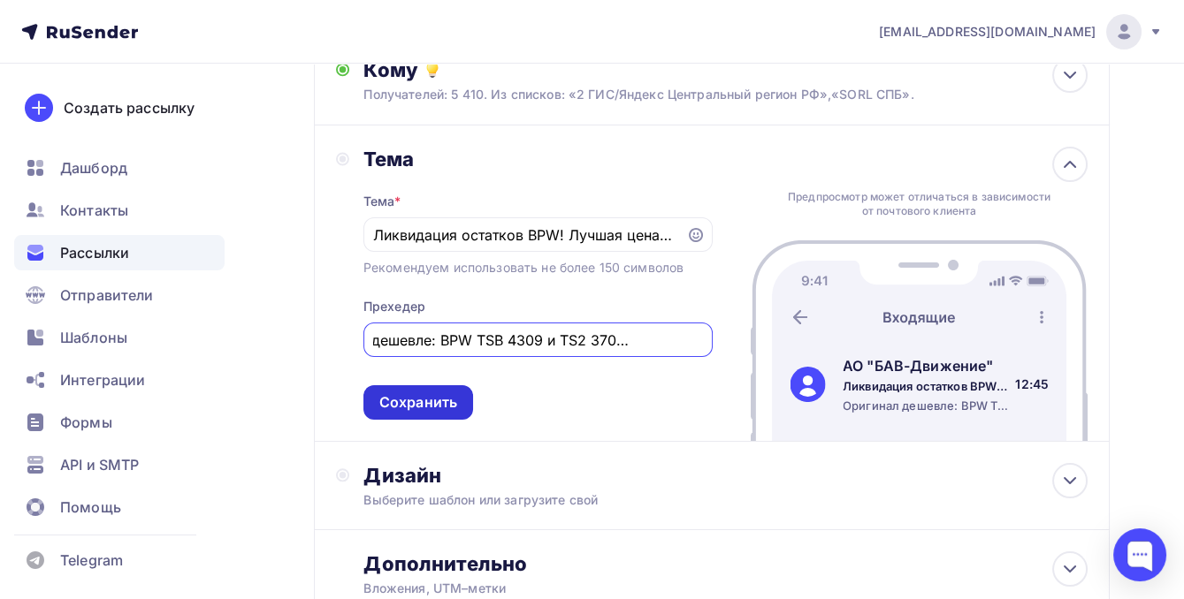
type input "Оригинал дешевле: BPW TSB 4309 и TS2 3709 в наличии."
click at [421, 393] on div "Сохранить" at bounding box center [418, 403] width 78 height 20
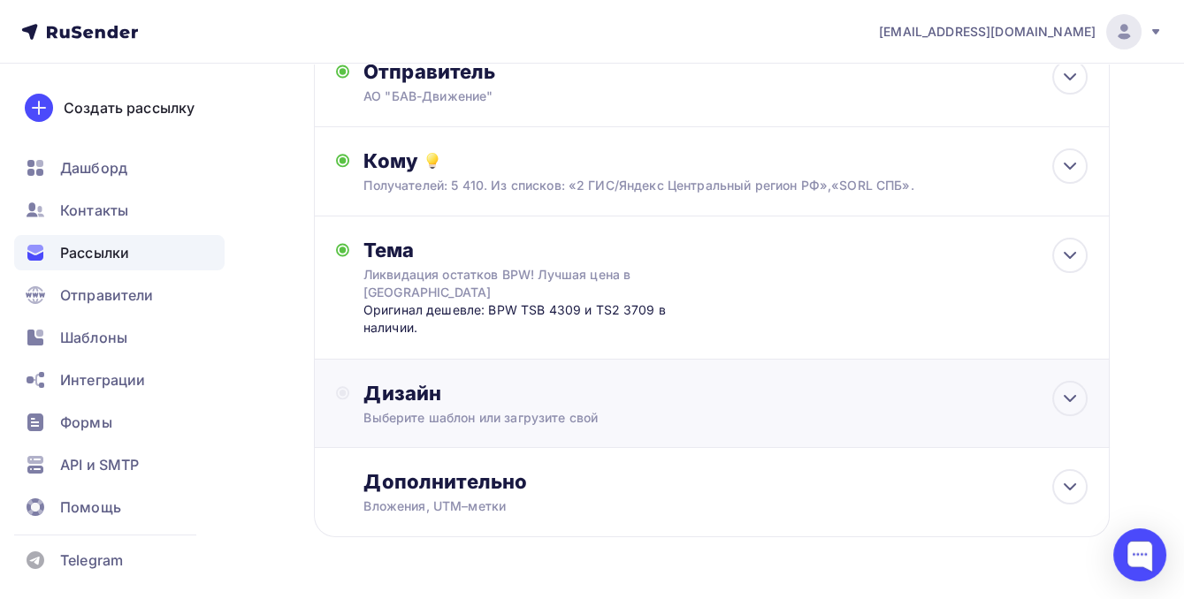
click at [430, 409] on div "Выберите шаблон или загрузите свой" at bounding box center [689, 418] width 652 height 18
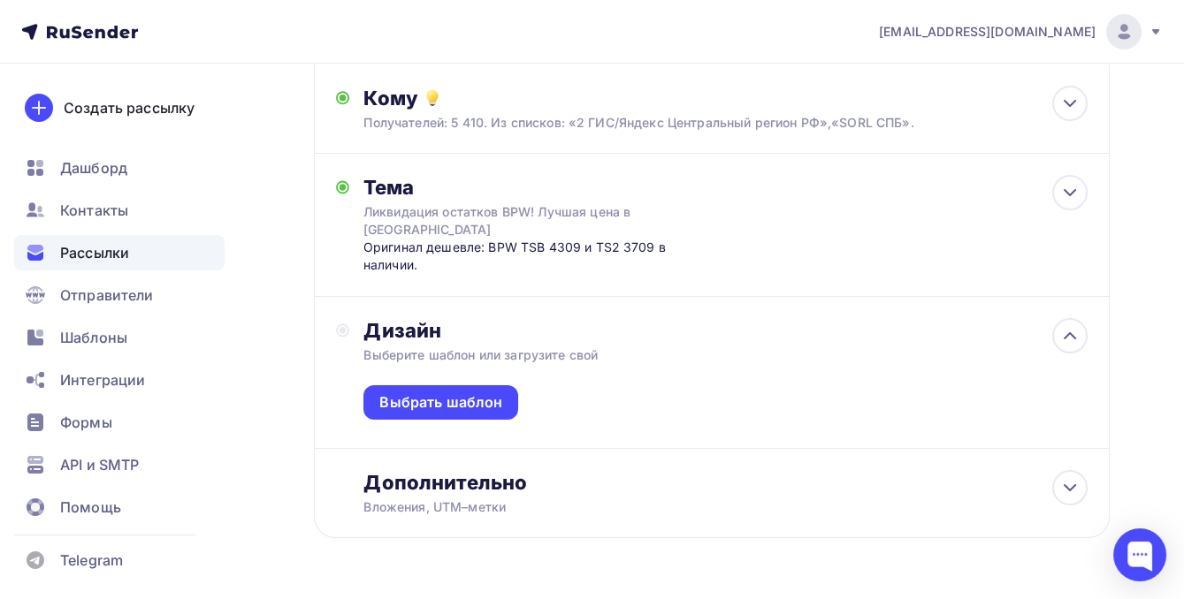
scroll to position [253, 0]
click at [471, 392] on div "Выбрать шаблон" at bounding box center [440, 402] width 123 height 20
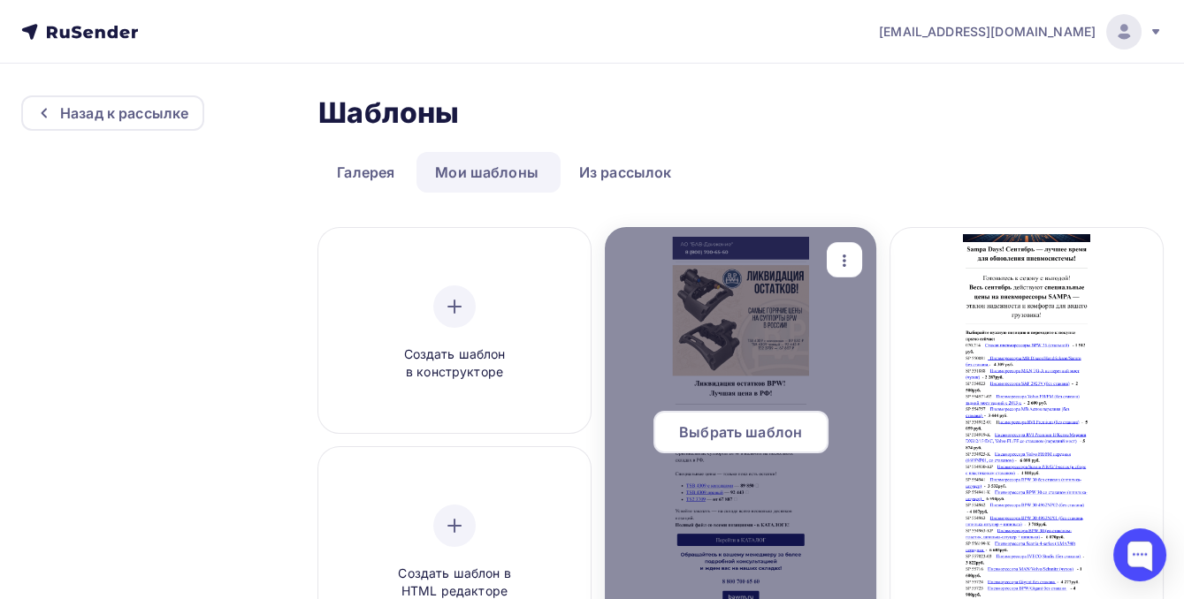
click at [701, 428] on span "Выбрать шаблон" at bounding box center [740, 432] width 123 height 21
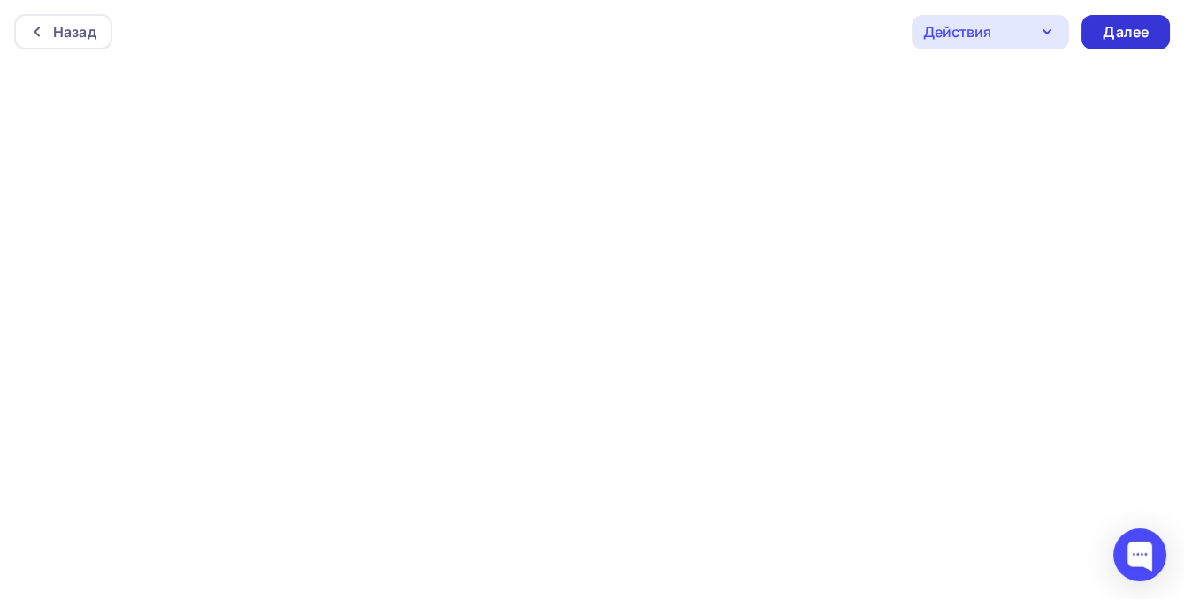
click at [1119, 34] on div "Далее" at bounding box center [1126, 32] width 46 height 20
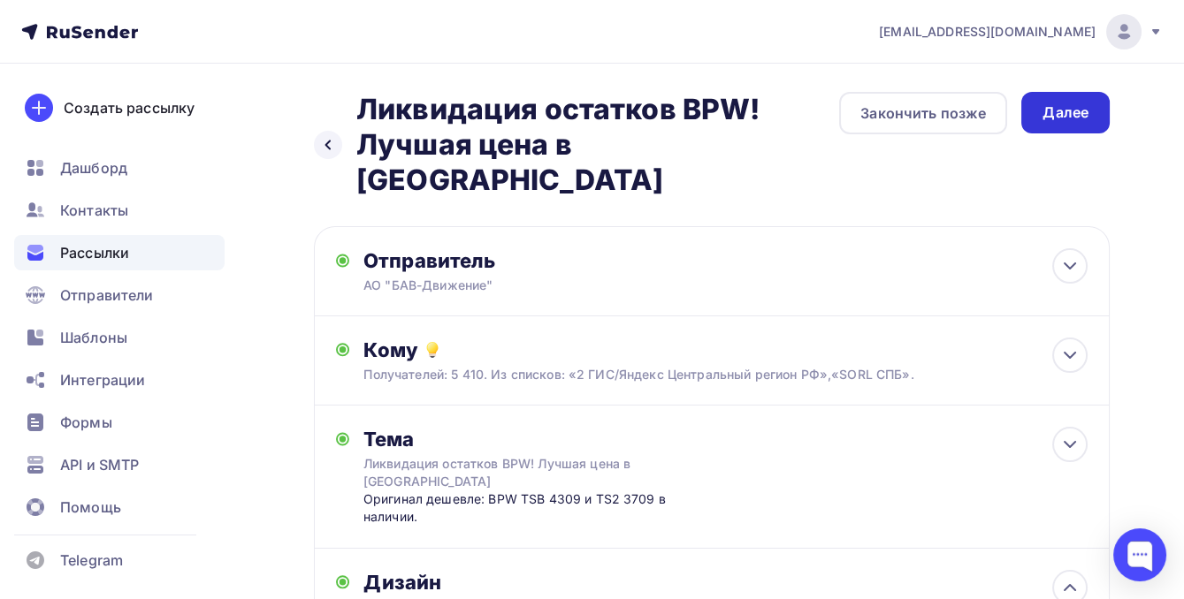
click at [1070, 109] on div "Далее" at bounding box center [1065, 113] width 46 height 20
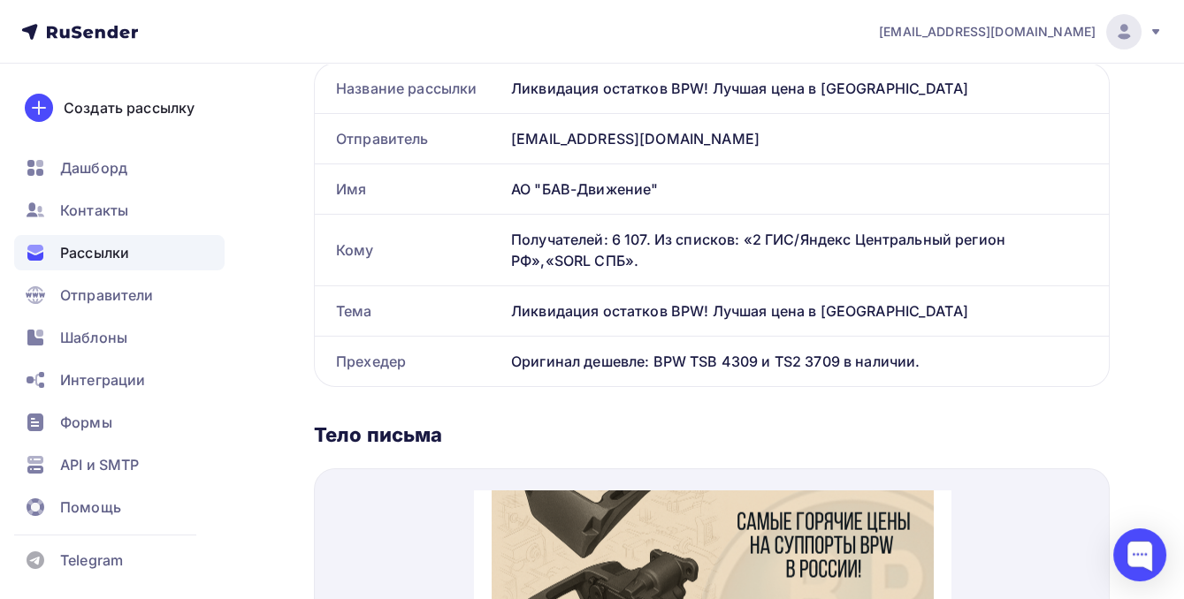
scroll to position [240, 0]
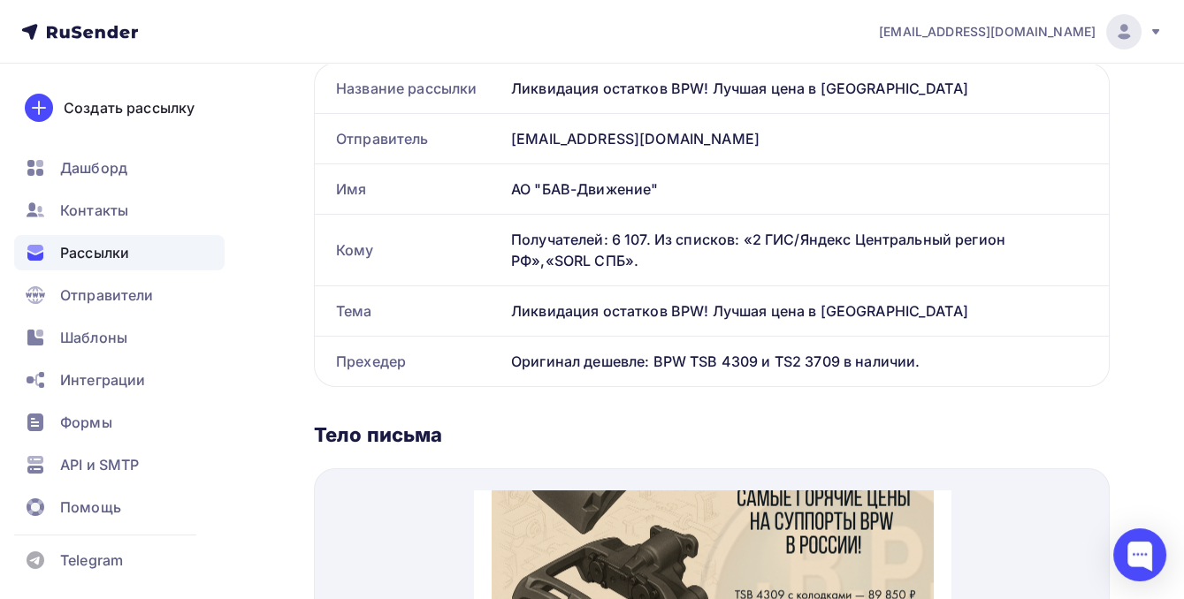
click at [745, 544] on img at bounding box center [712, 509] width 442 height 359
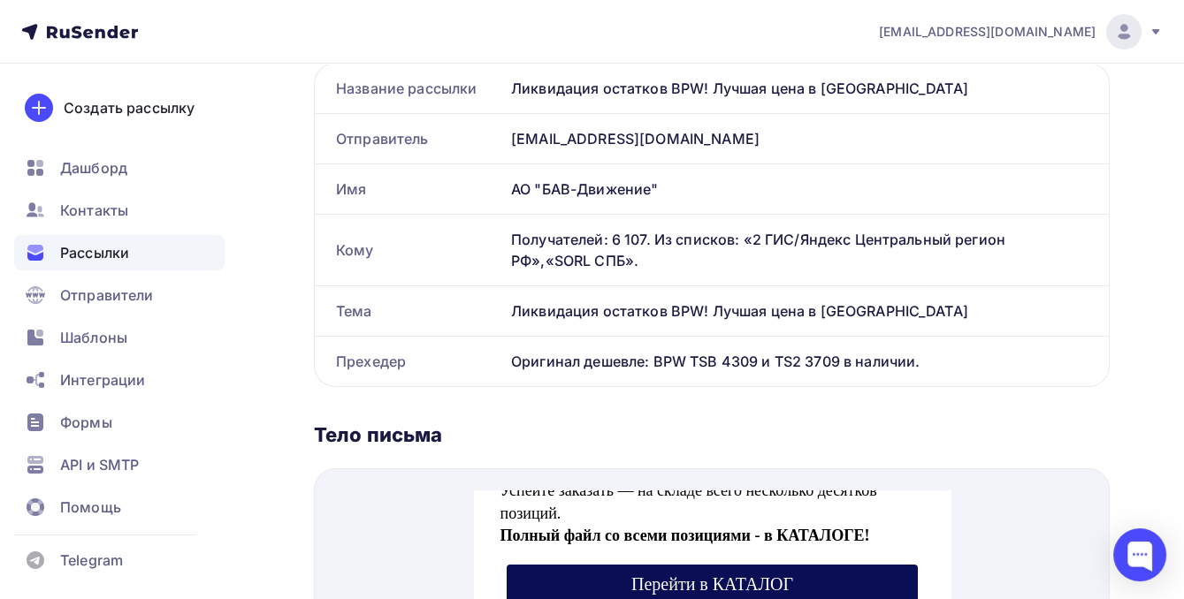
scroll to position [898, 0]
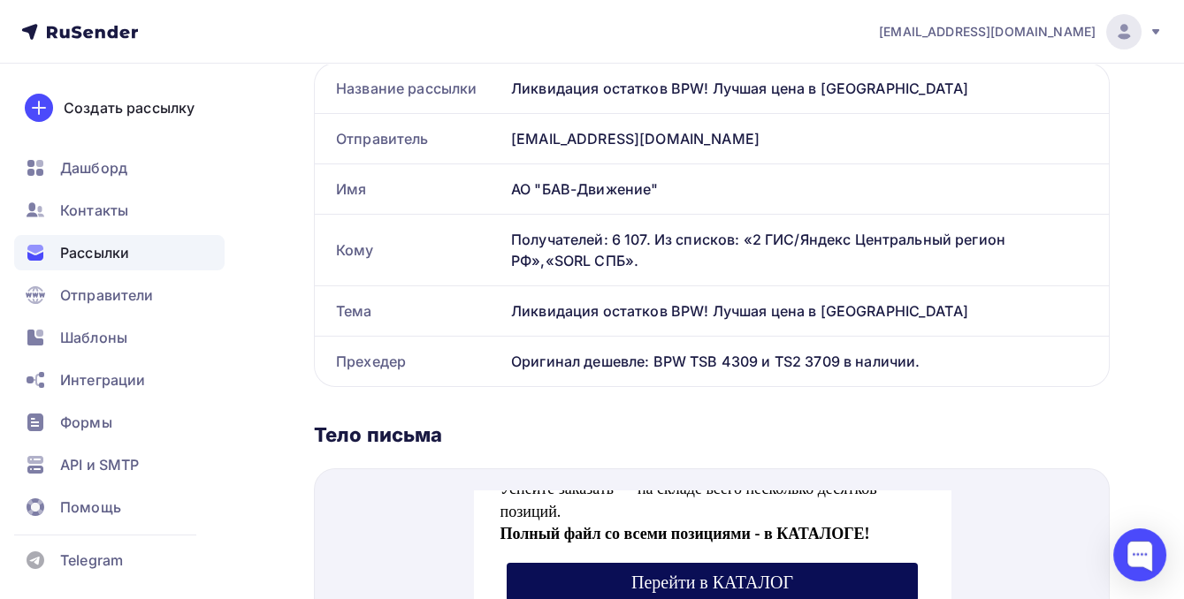
click at [774, 561] on span "Перейти в КАТАЛОГ" at bounding box center [711, 561] width 162 height 19
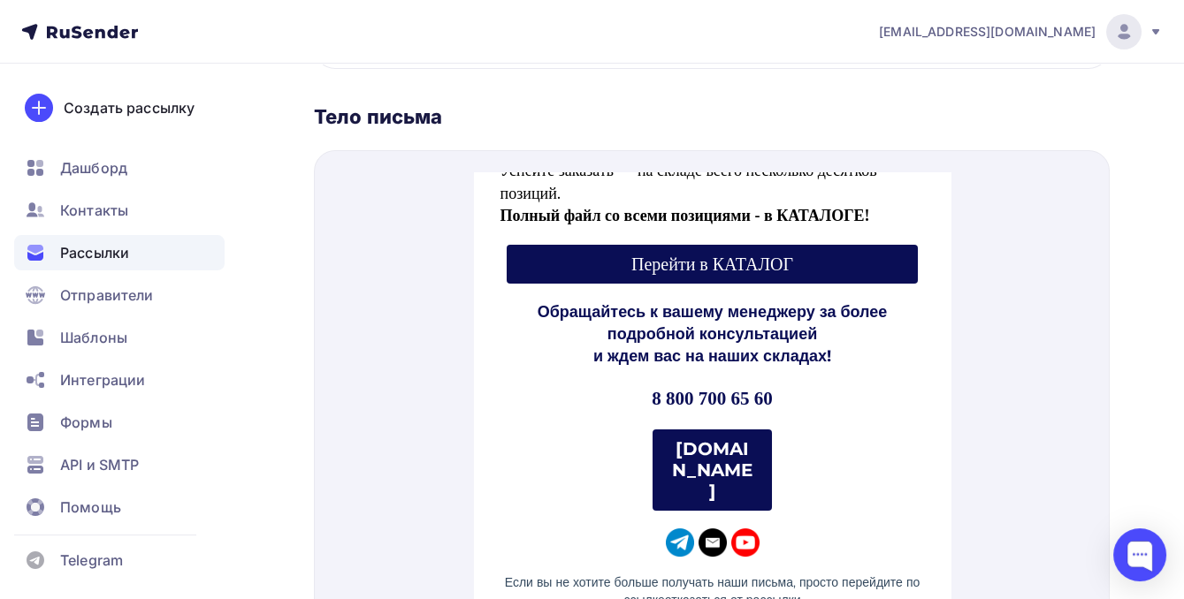
scroll to position [723, 0]
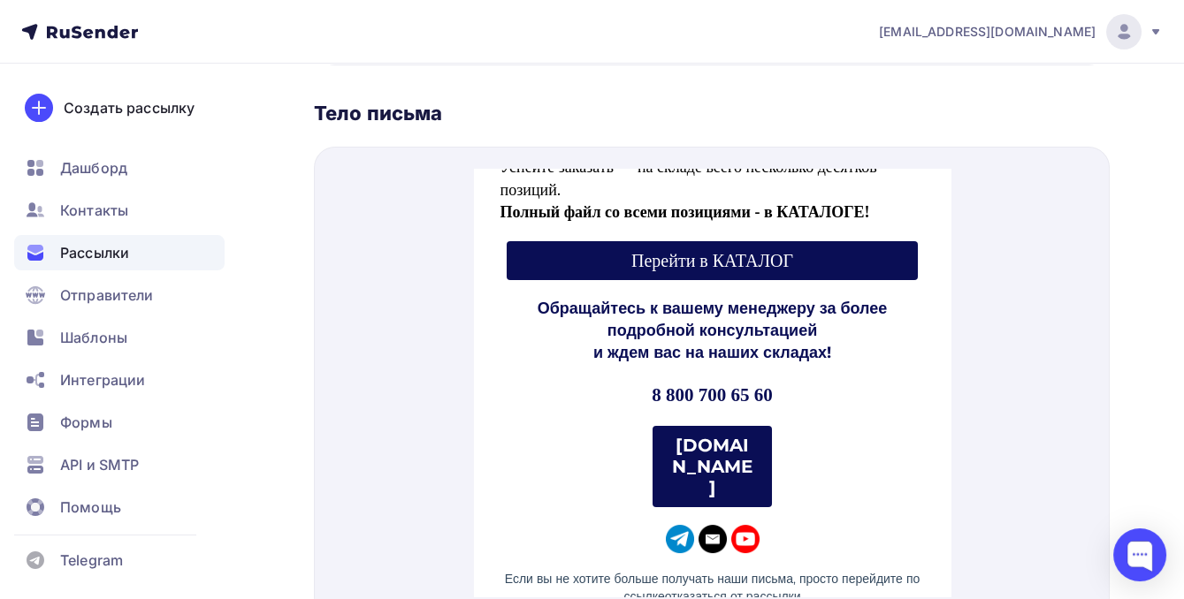
click at [696, 414] on strong "[DOMAIN_NAME]" at bounding box center [711, 446] width 80 height 64
click at [736, 421] on strong "[DOMAIN_NAME]" at bounding box center [711, 446] width 80 height 64
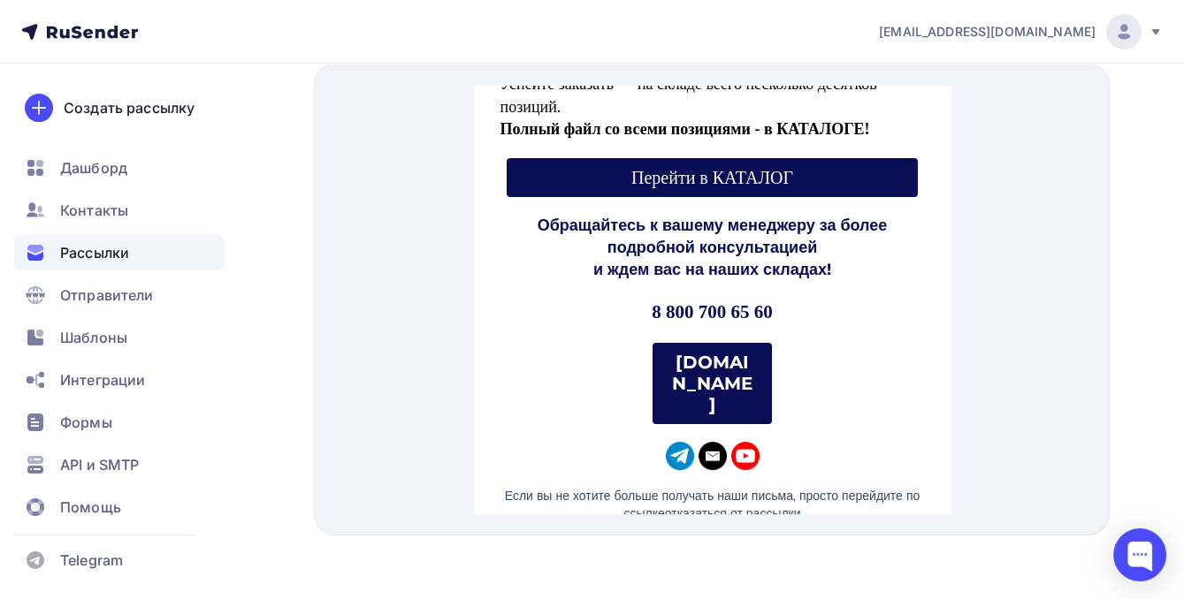
scroll to position [811, 0]
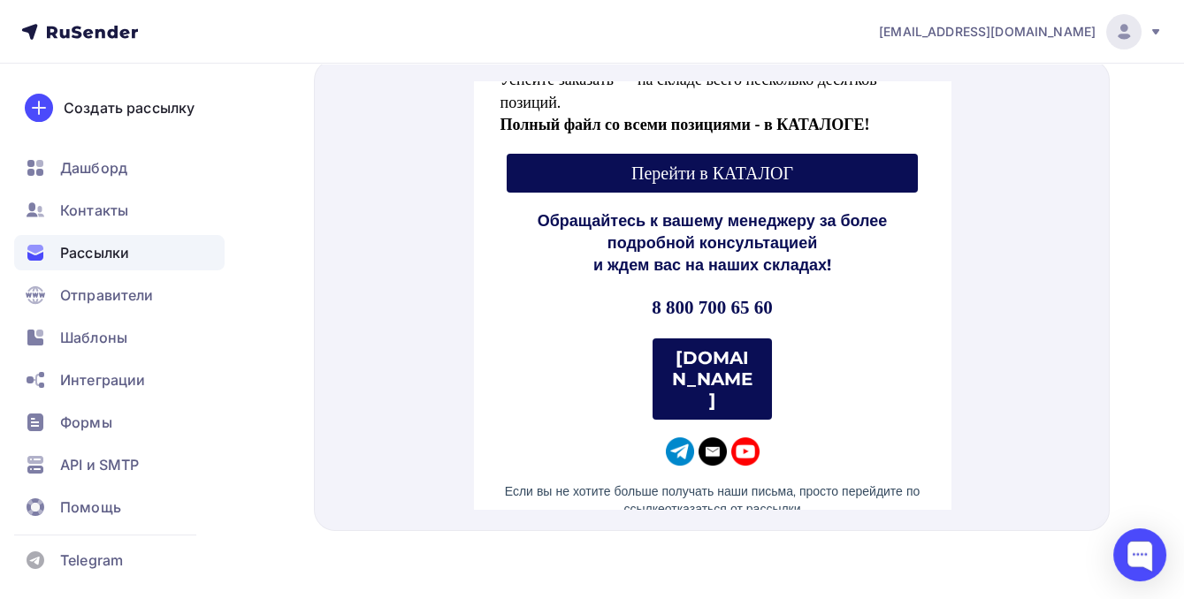
click at [696, 326] on strong "[DOMAIN_NAME]" at bounding box center [711, 358] width 80 height 64
click at [134, 255] on div "Рассылки" at bounding box center [119, 252] width 210 height 35
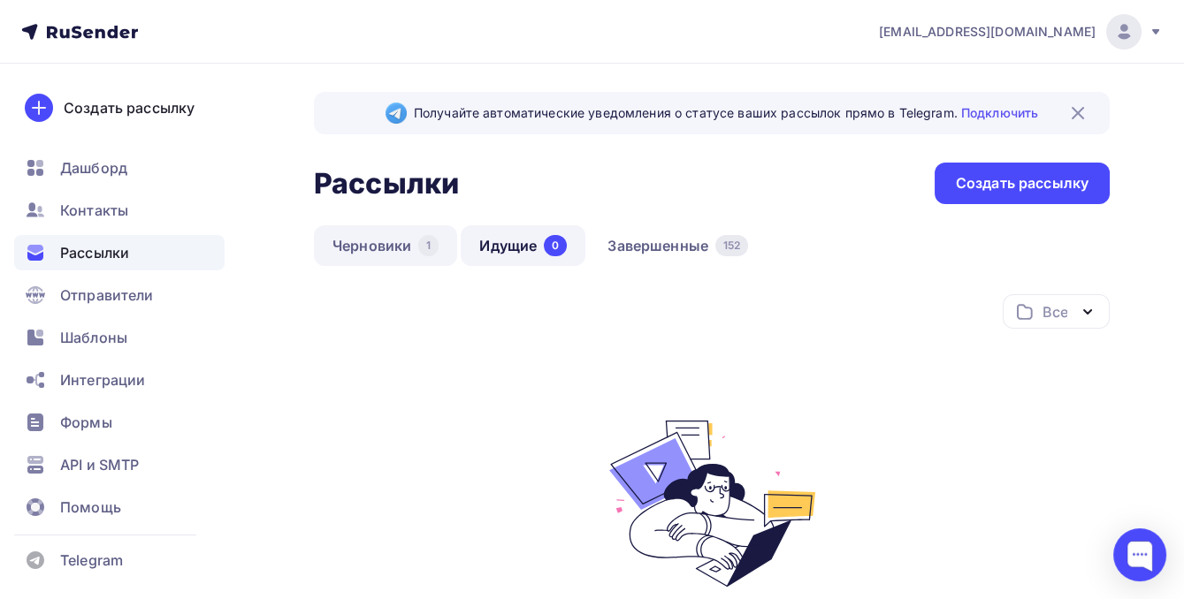
click at [375, 252] on link "Черновики 1" at bounding box center [385, 245] width 143 height 41
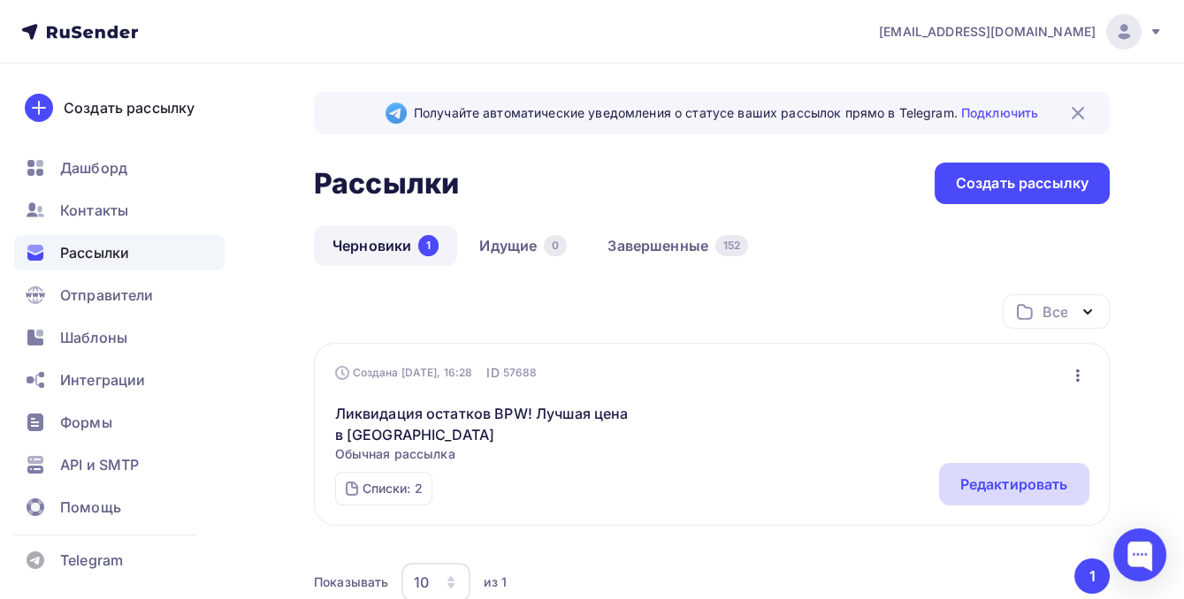
click at [1072, 477] on div "Редактировать" at bounding box center [1014, 484] width 150 height 42
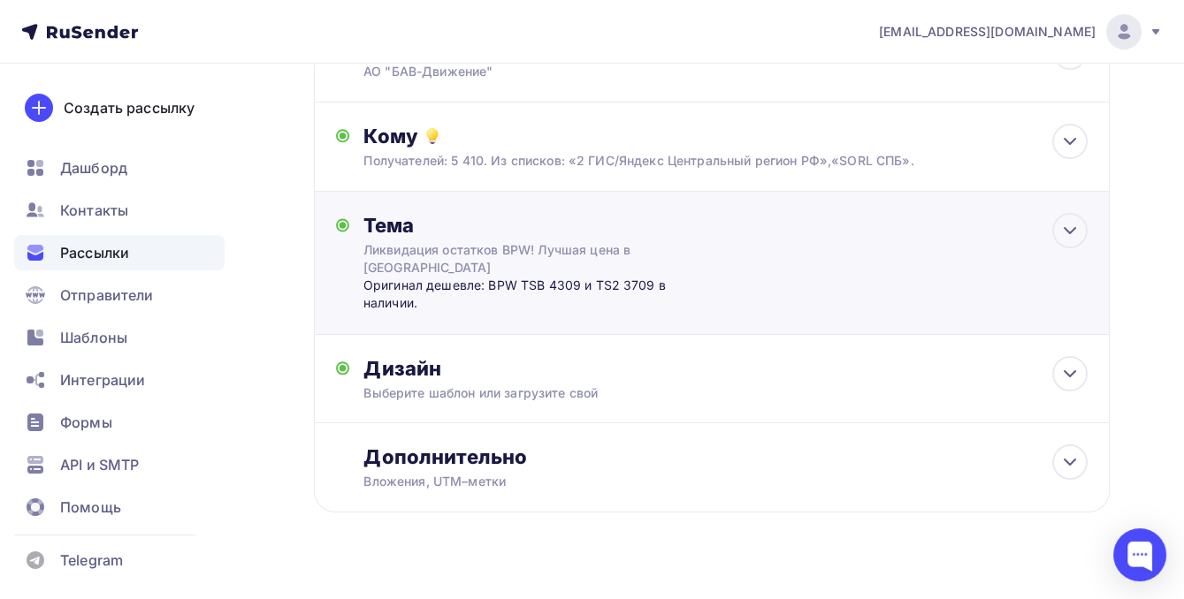
scroll to position [189, 0]
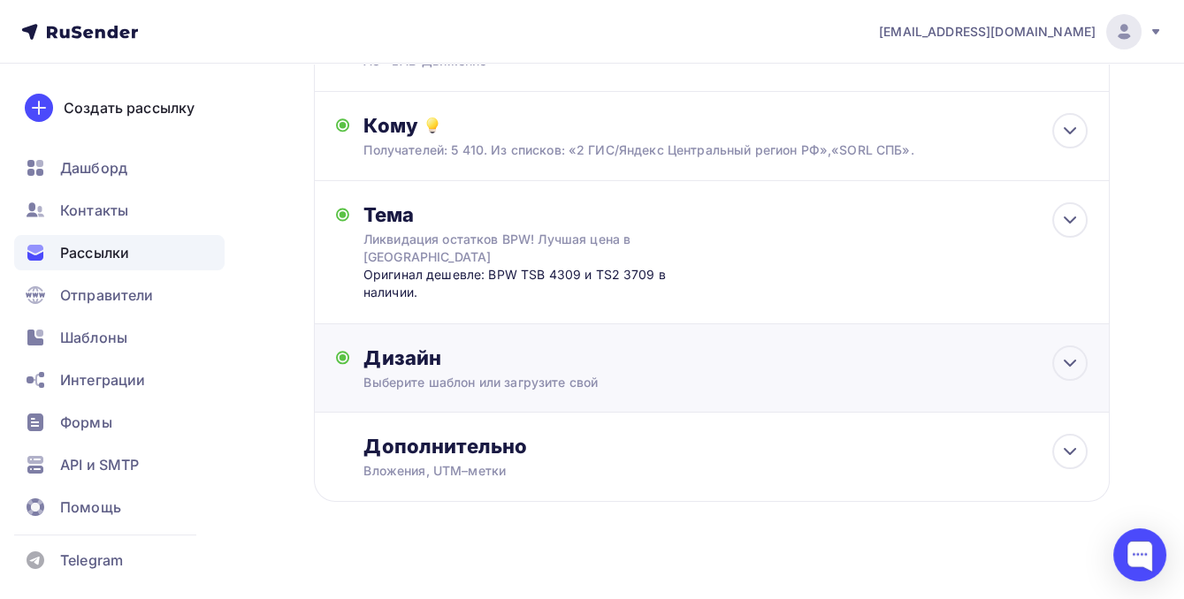
click at [610, 374] on div "Выберите шаблон или загрузите свой" at bounding box center [689, 383] width 652 height 18
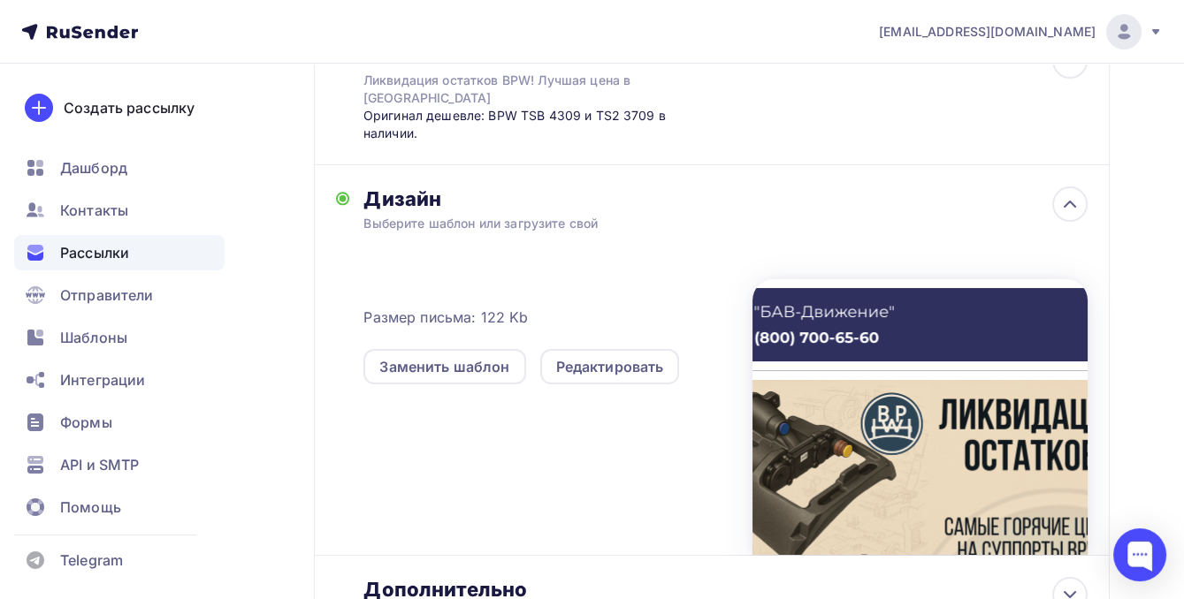
scroll to position [350, 0]
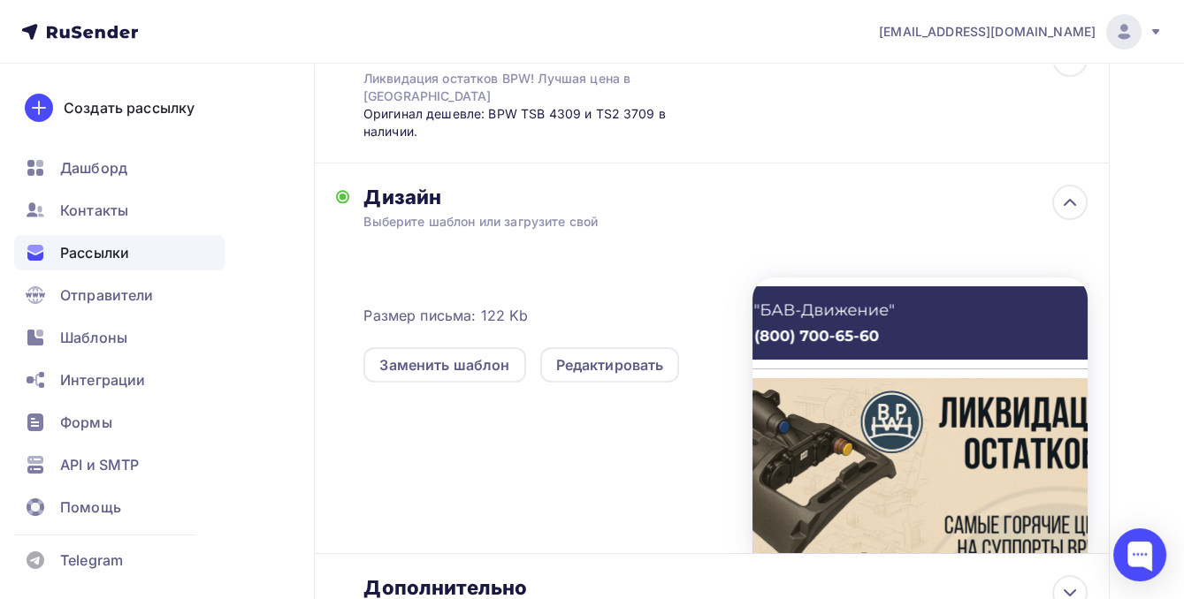
click at [837, 432] on div at bounding box center [919, 416] width 335 height 276
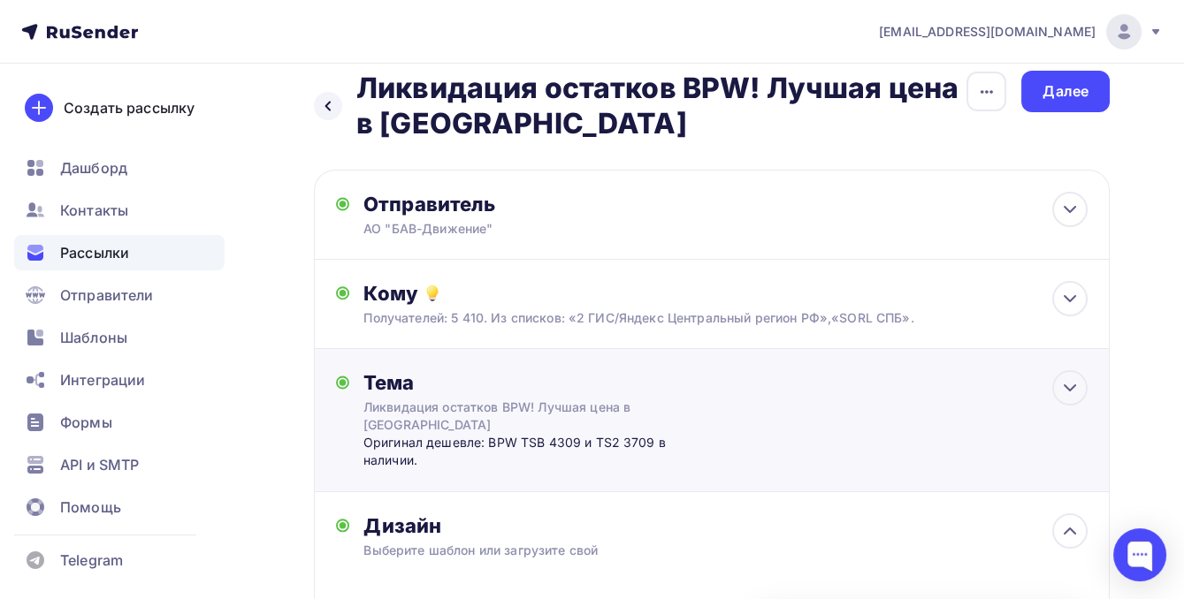
scroll to position [0, 0]
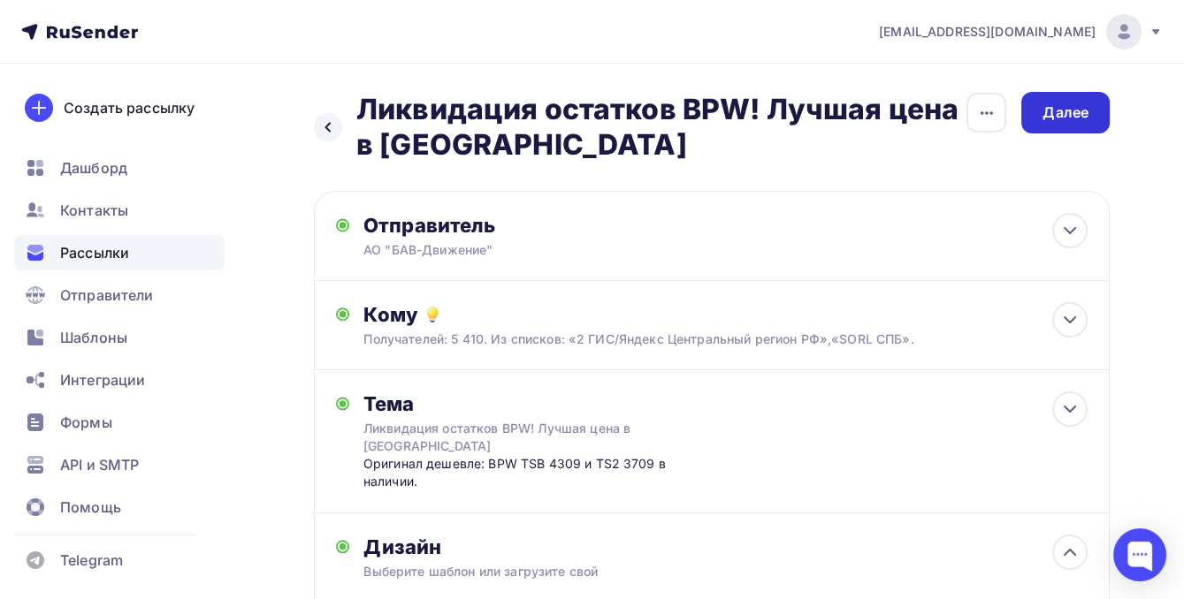
click at [1060, 124] on div "Далее" at bounding box center [1065, 113] width 88 height 42
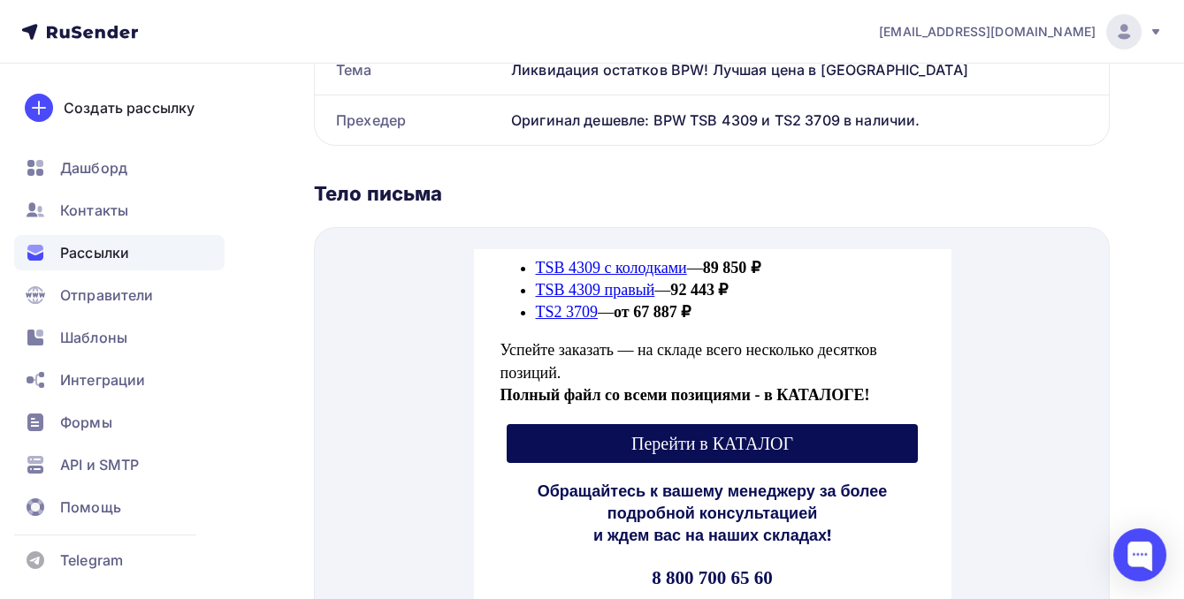
scroll to position [898, 0]
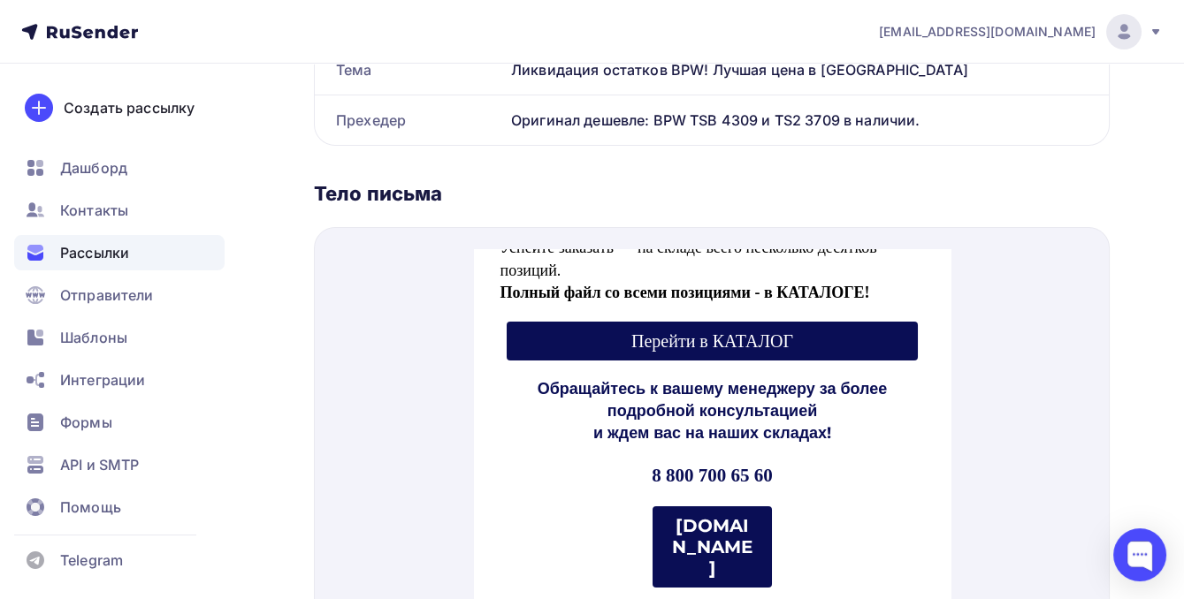
click at [689, 498] on strong "[DOMAIN_NAME]" at bounding box center [711, 526] width 80 height 64
click at [759, 324] on span "Перейти в КАТАЛОГ" at bounding box center [711, 319] width 162 height 19
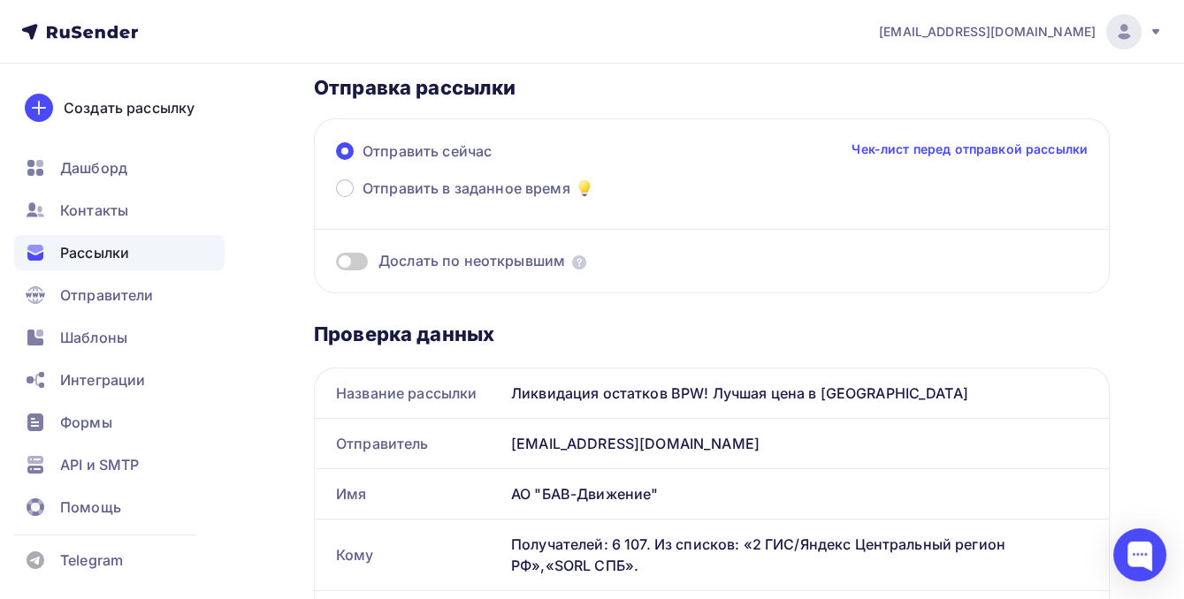
scroll to position [0, 0]
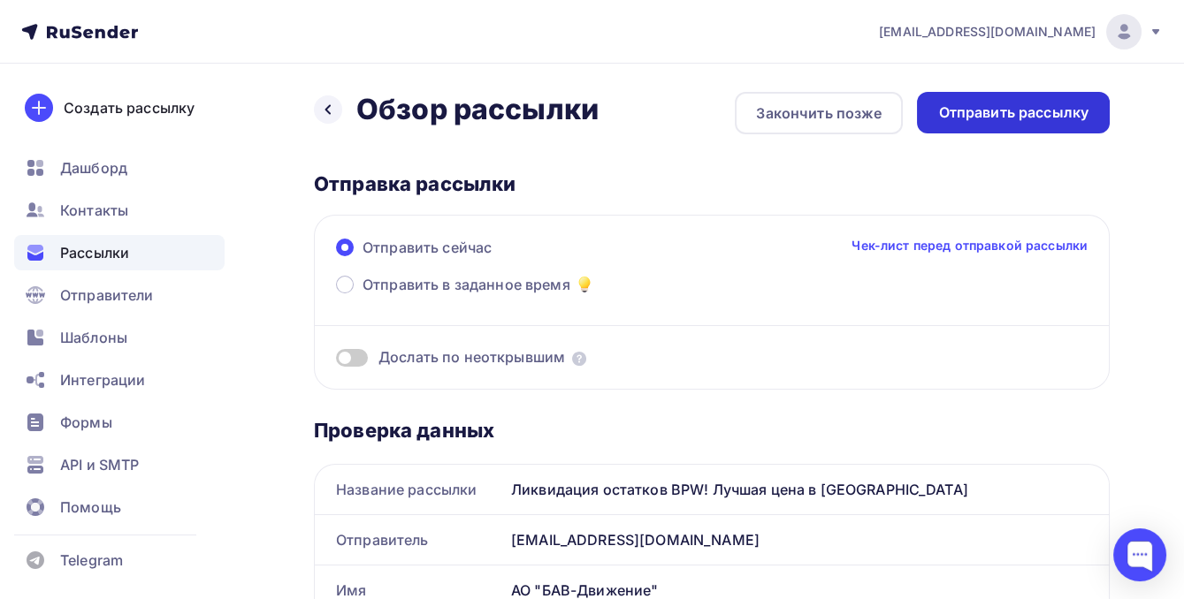
click at [1026, 122] on div "Отправить рассылку" at bounding box center [1013, 113] width 150 height 20
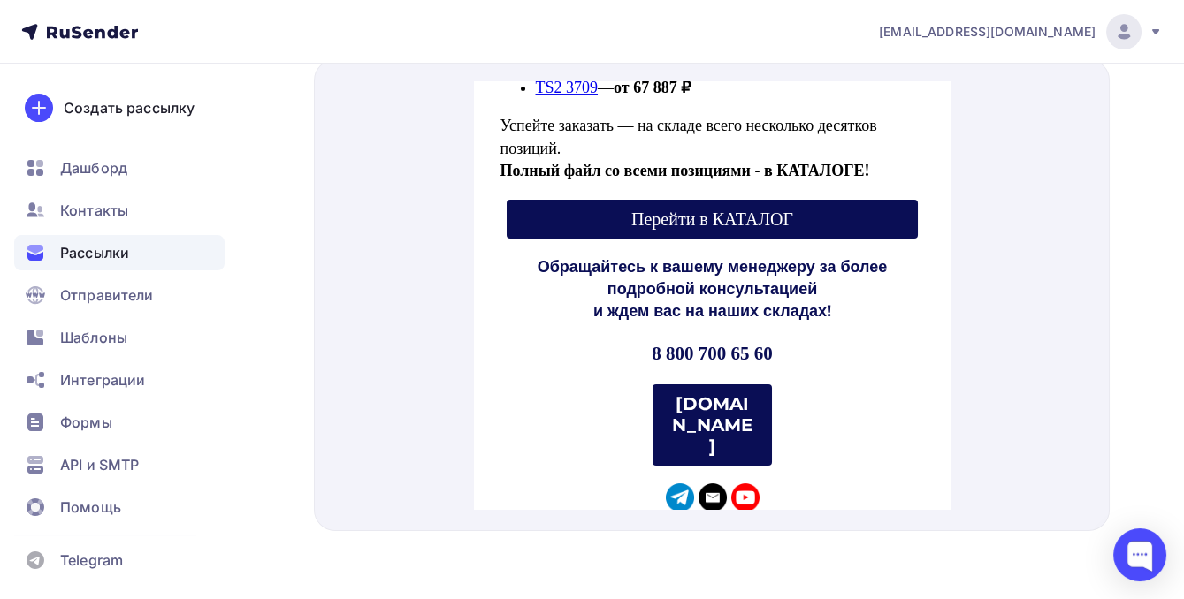
scroll to position [898, 0]
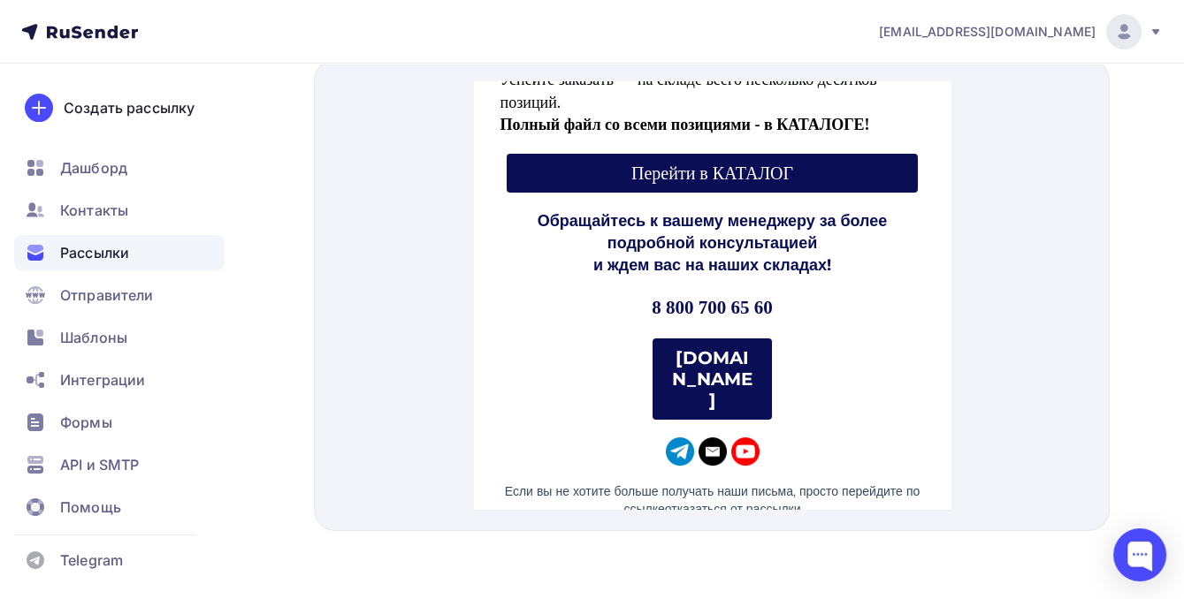
click at [700, 335] on strong "[DOMAIN_NAME]" at bounding box center [711, 358] width 80 height 64
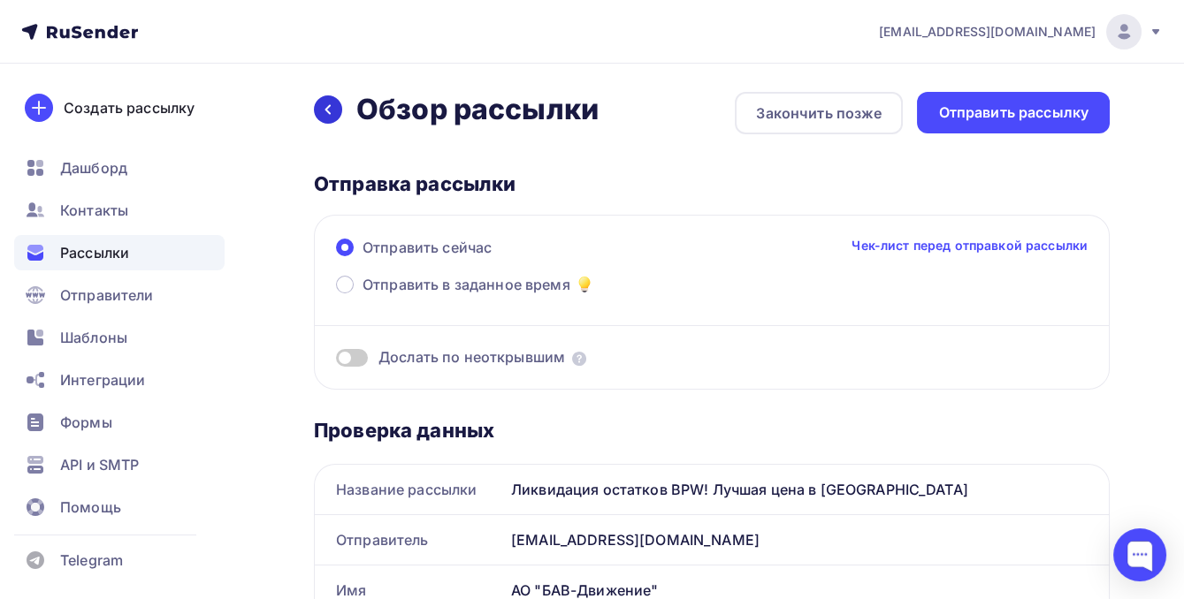
click at [332, 115] on icon at bounding box center [328, 110] width 14 height 14
click at [808, 103] on div "Закончить позже" at bounding box center [819, 113] width 126 height 21
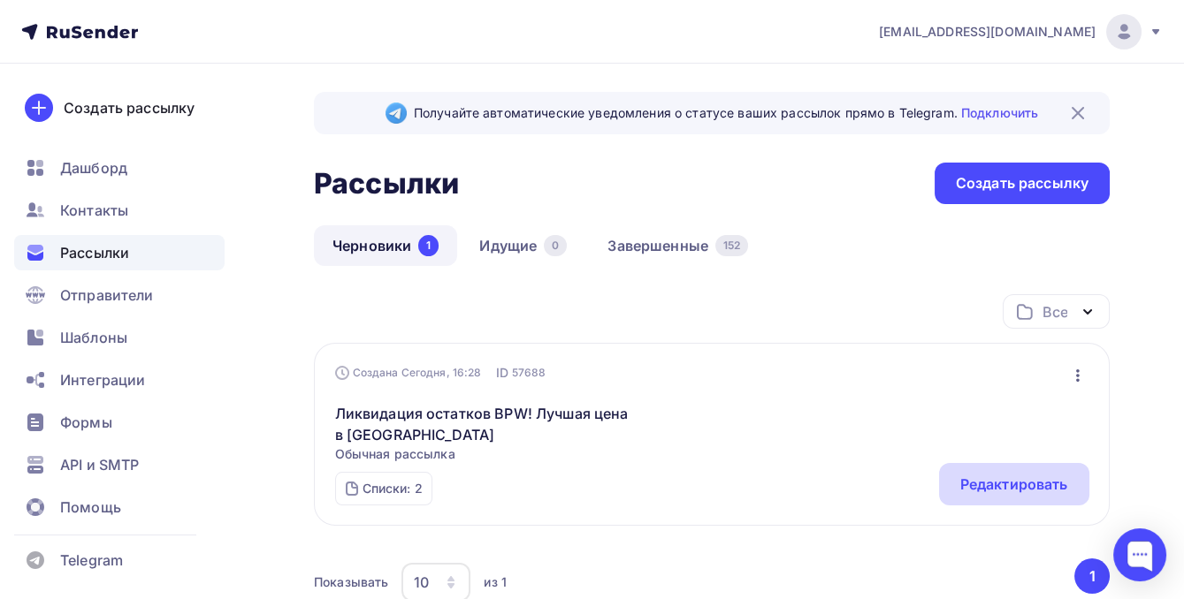
click at [987, 486] on div "Редактировать" at bounding box center [1014, 484] width 108 height 21
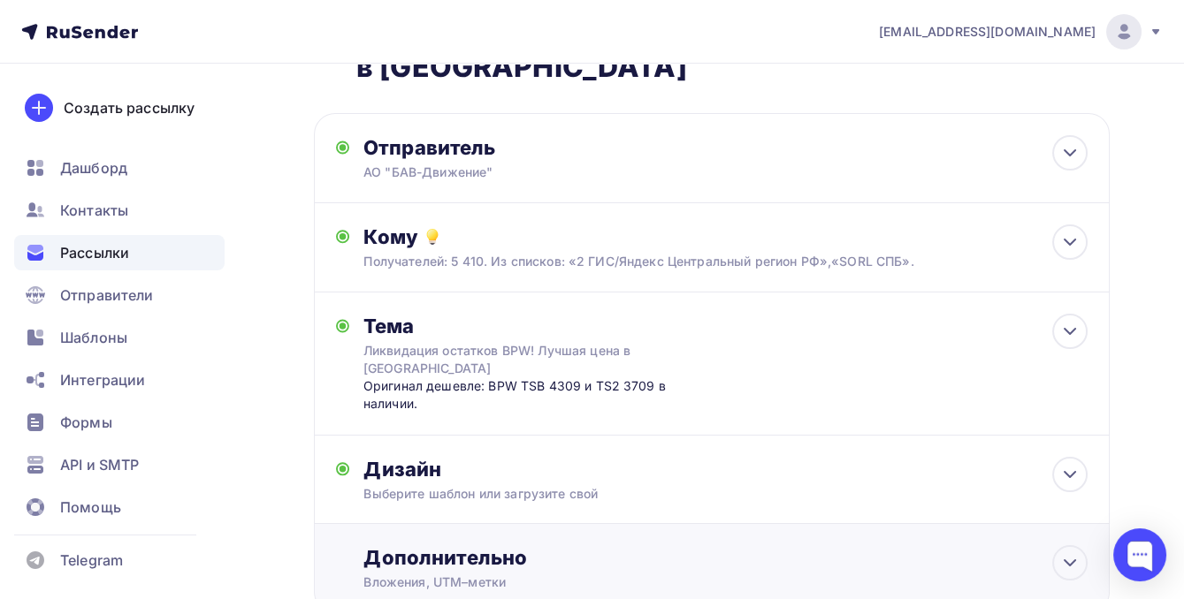
scroll to position [189, 0]
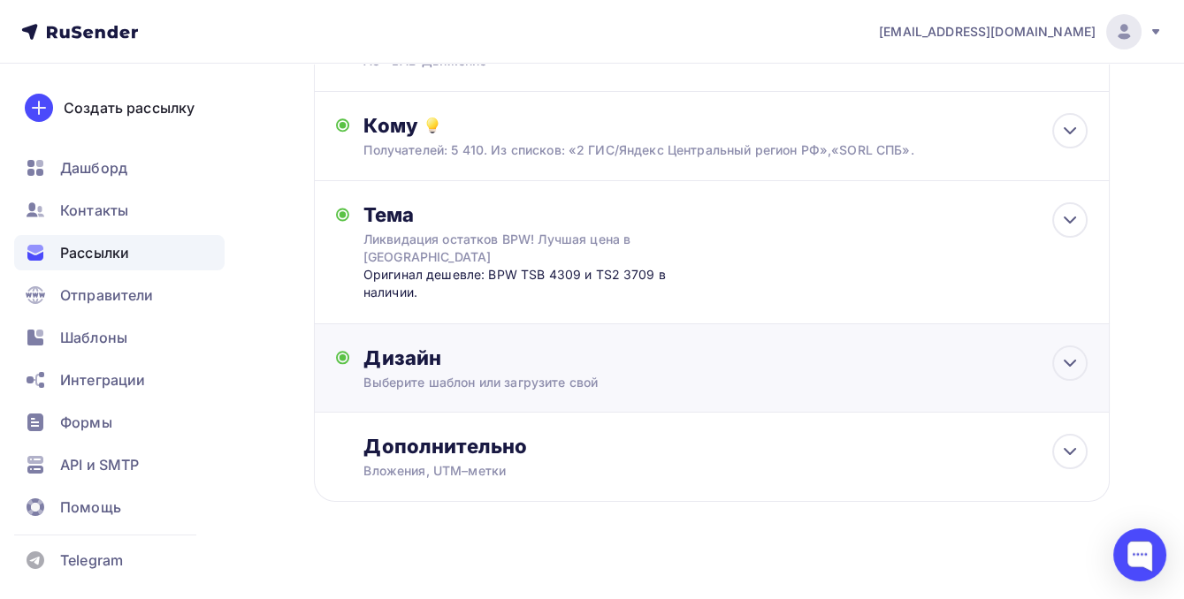
click at [563, 352] on div "Дизайн" at bounding box center [725, 358] width 724 height 25
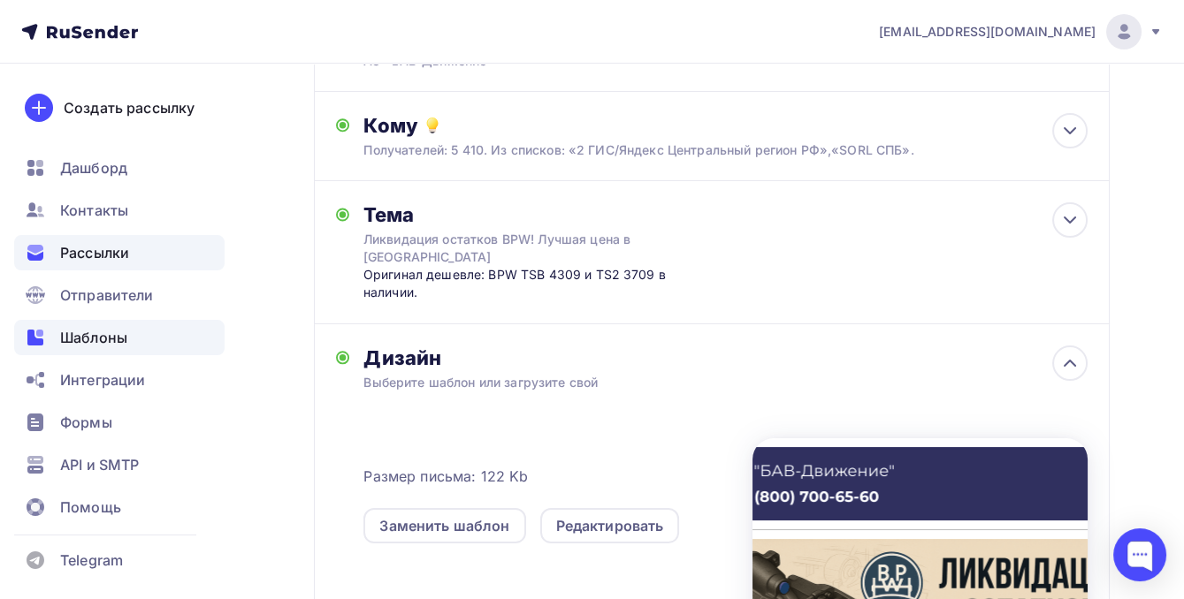
click at [86, 327] on span "Шаблоны" at bounding box center [93, 337] width 67 height 21
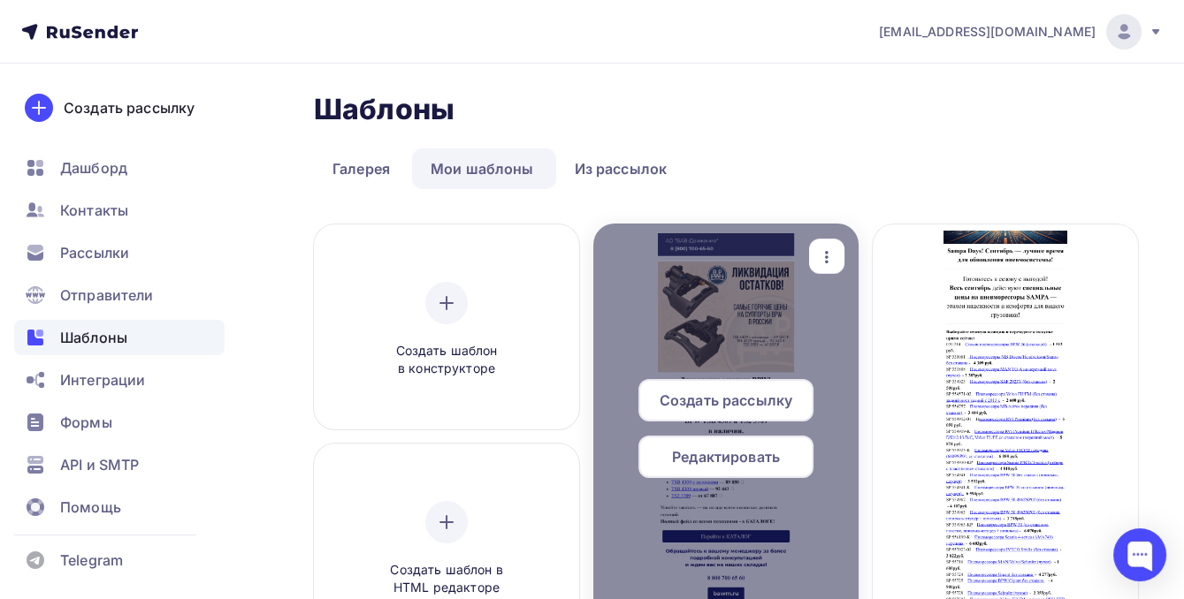
click at [705, 469] on div "Редактировать" at bounding box center [725, 457] width 175 height 42
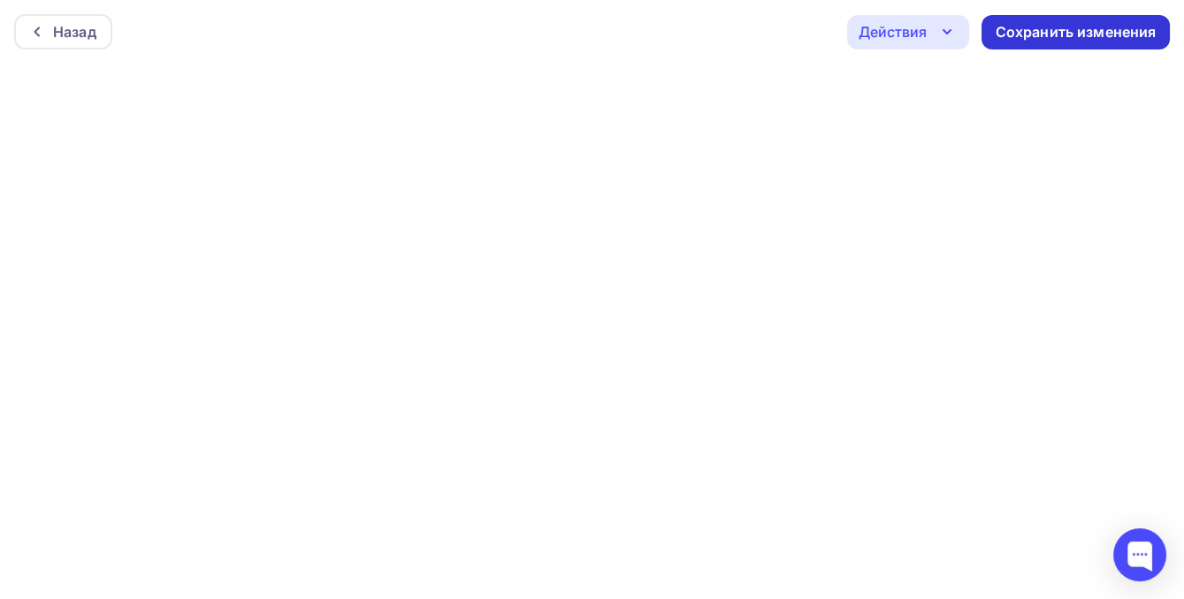
click at [1078, 39] on div "Сохранить изменения" at bounding box center [1076, 32] width 161 height 20
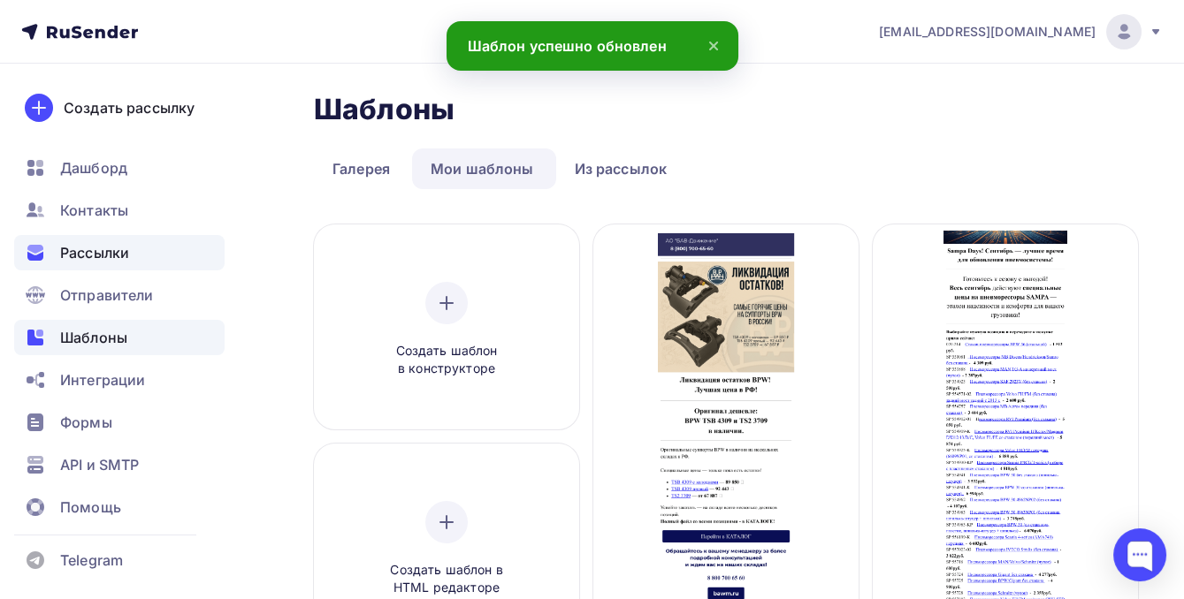
click at [104, 253] on span "Рассылки" at bounding box center [94, 252] width 69 height 21
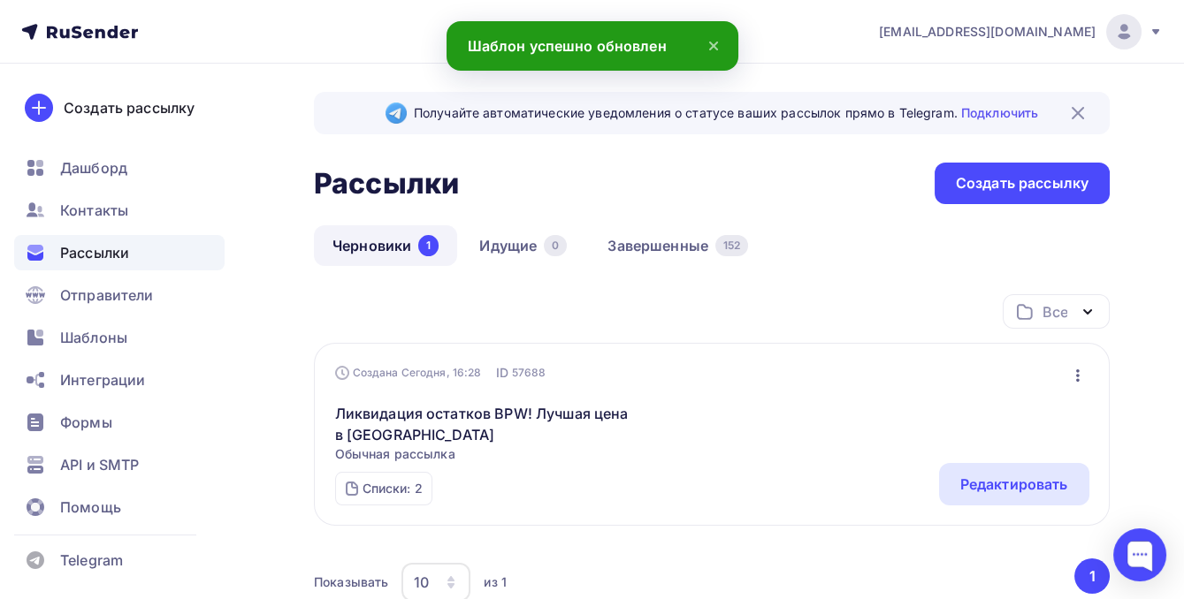
click at [390, 246] on link "Черновики 1" at bounding box center [385, 245] width 143 height 41
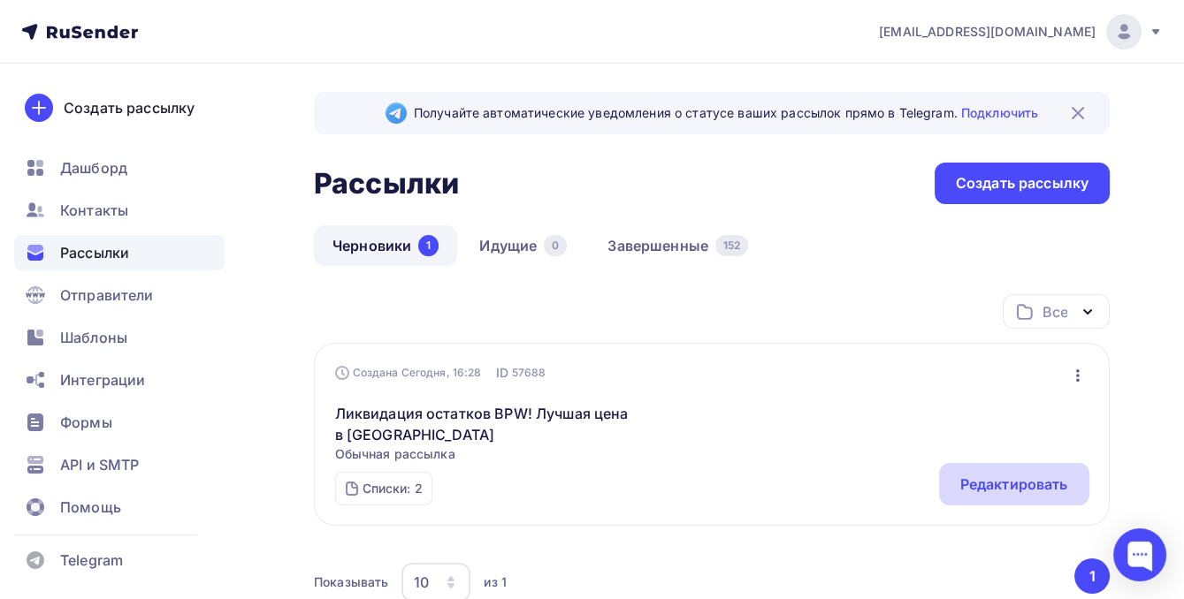
click at [1043, 487] on div "Редактировать" at bounding box center [1014, 484] width 108 height 21
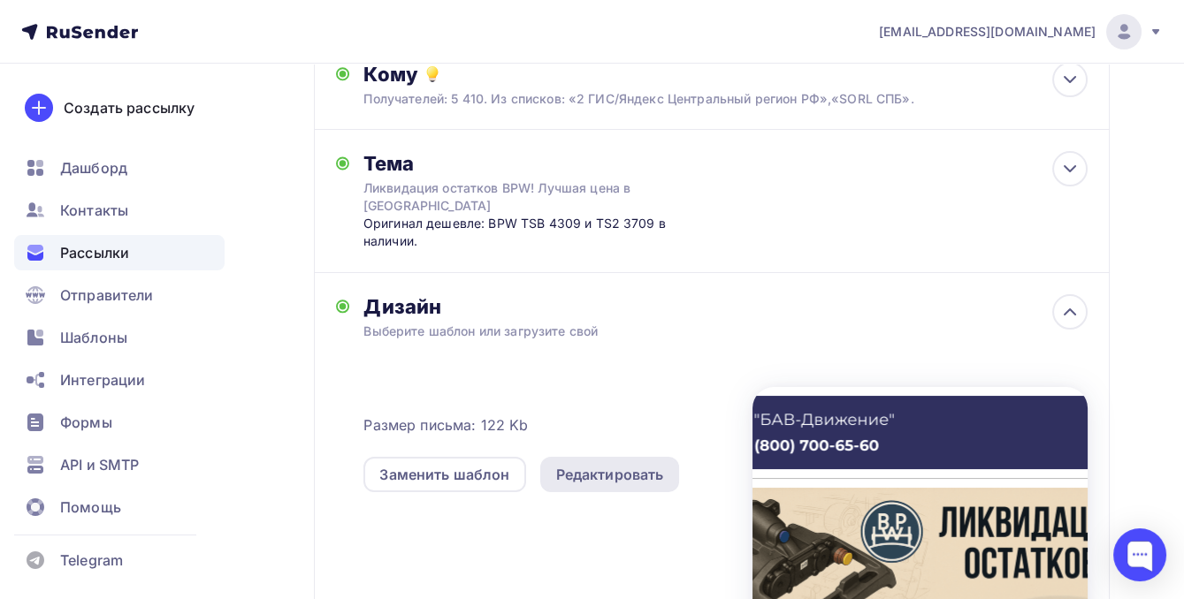
scroll to position [321, 0]
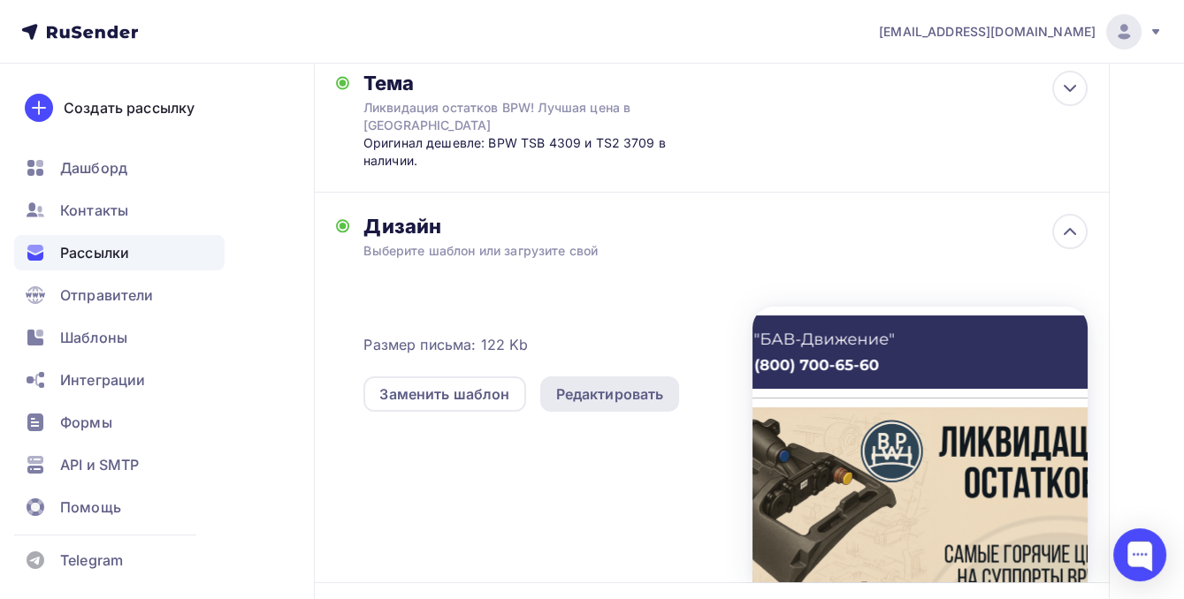
click at [607, 384] on div "Редактировать" at bounding box center [610, 394] width 108 height 21
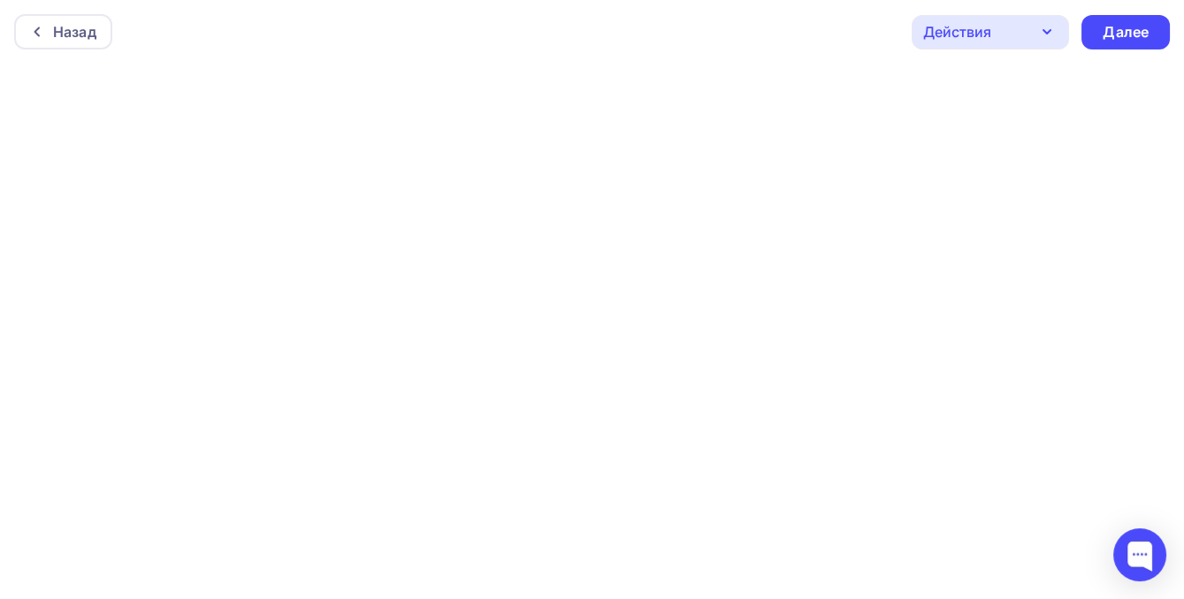
scroll to position [4, 0]
click at [1129, 21] on div "Далее" at bounding box center [1126, 28] width 46 height 20
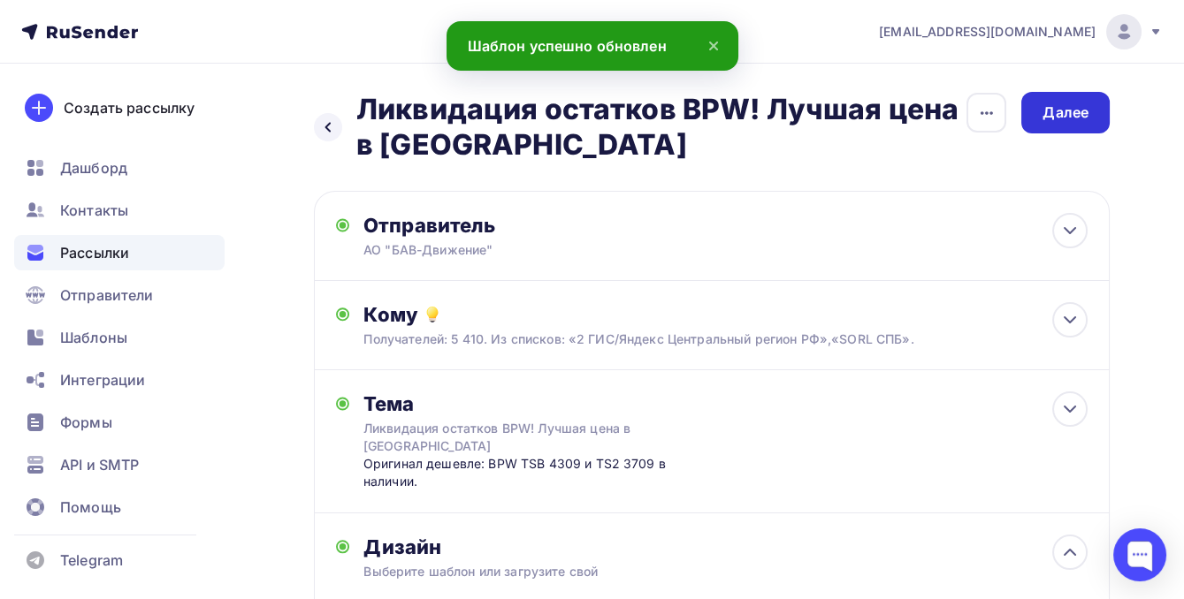
click at [1058, 123] on div "Далее" at bounding box center [1065, 113] width 88 height 42
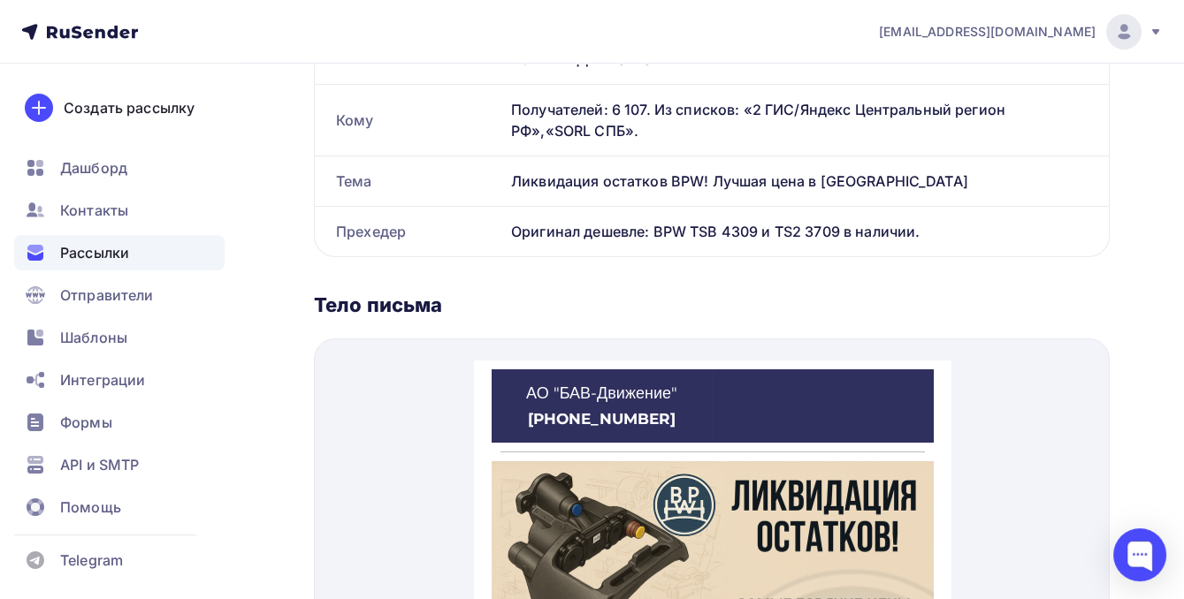
scroll to position [643, 0]
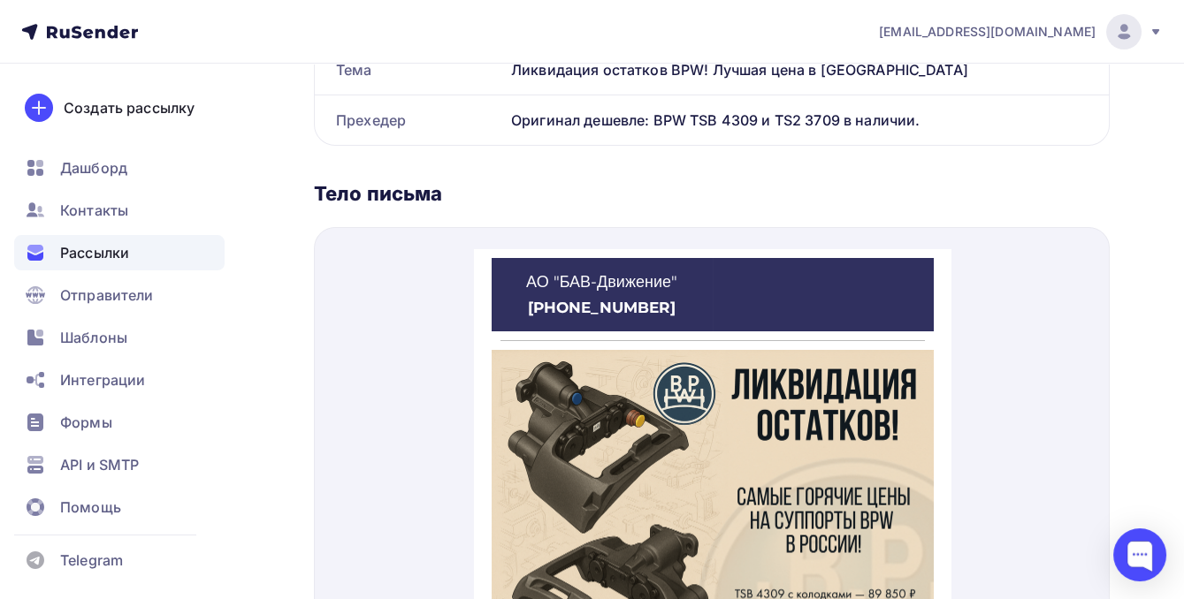
click at [675, 400] on img at bounding box center [712, 508] width 442 height 359
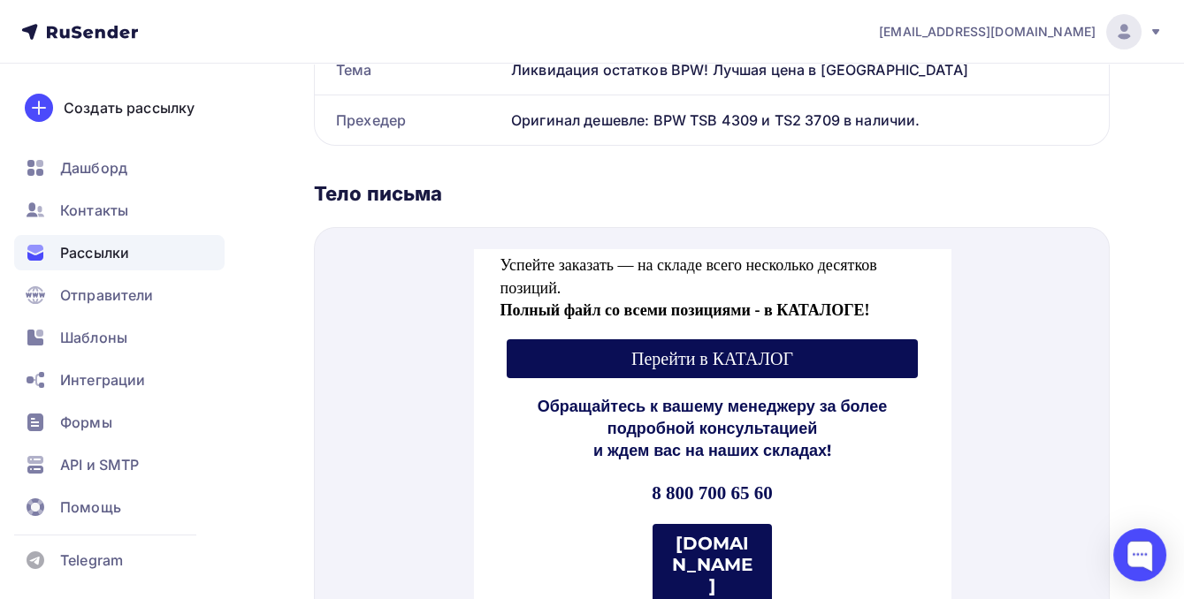
scroll to position [898, 0]
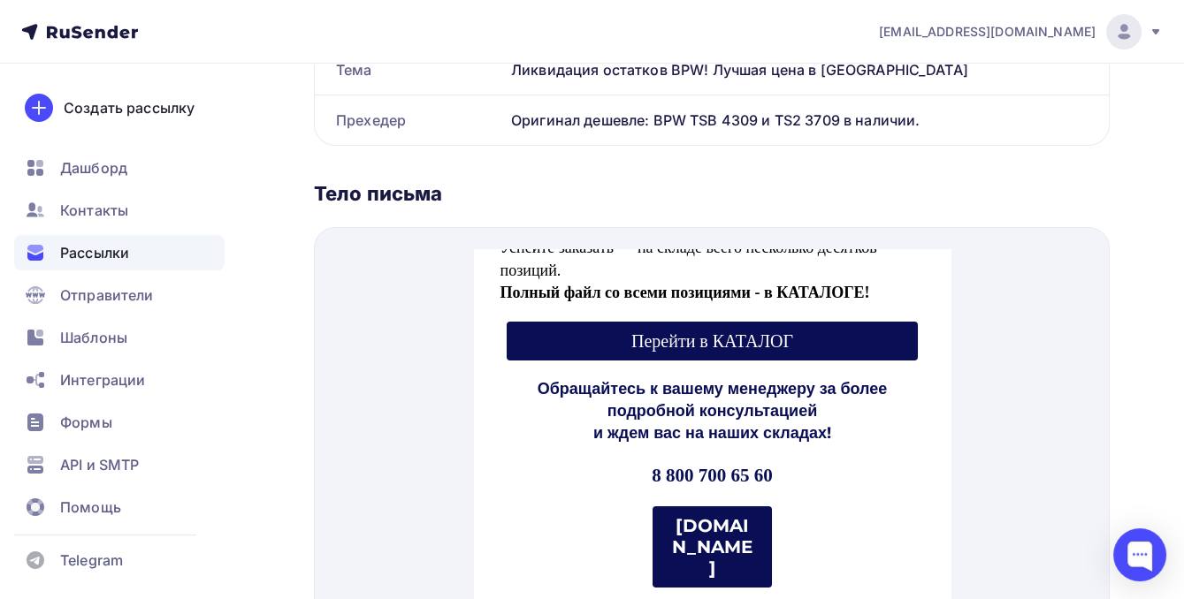
click at [729, 308] on span "Перейти в КАТАЛОГ" at bounding box center [712, 320] width 412 height 39
